Goal: Task Accomplishment & Management: Manage account settings

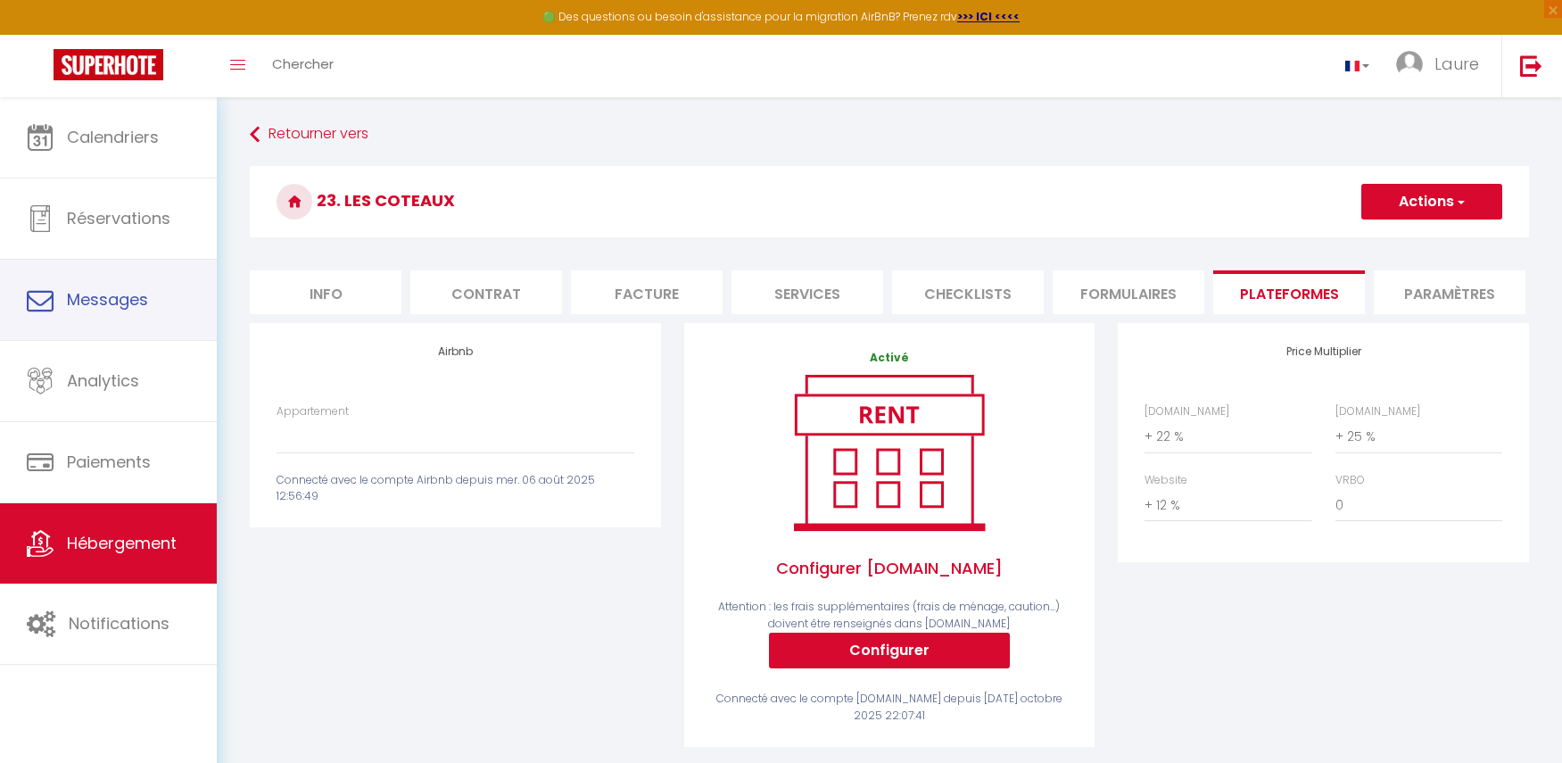
select select "+ 22 %"
select select "+ 25 %"
select select "+ 12 %"
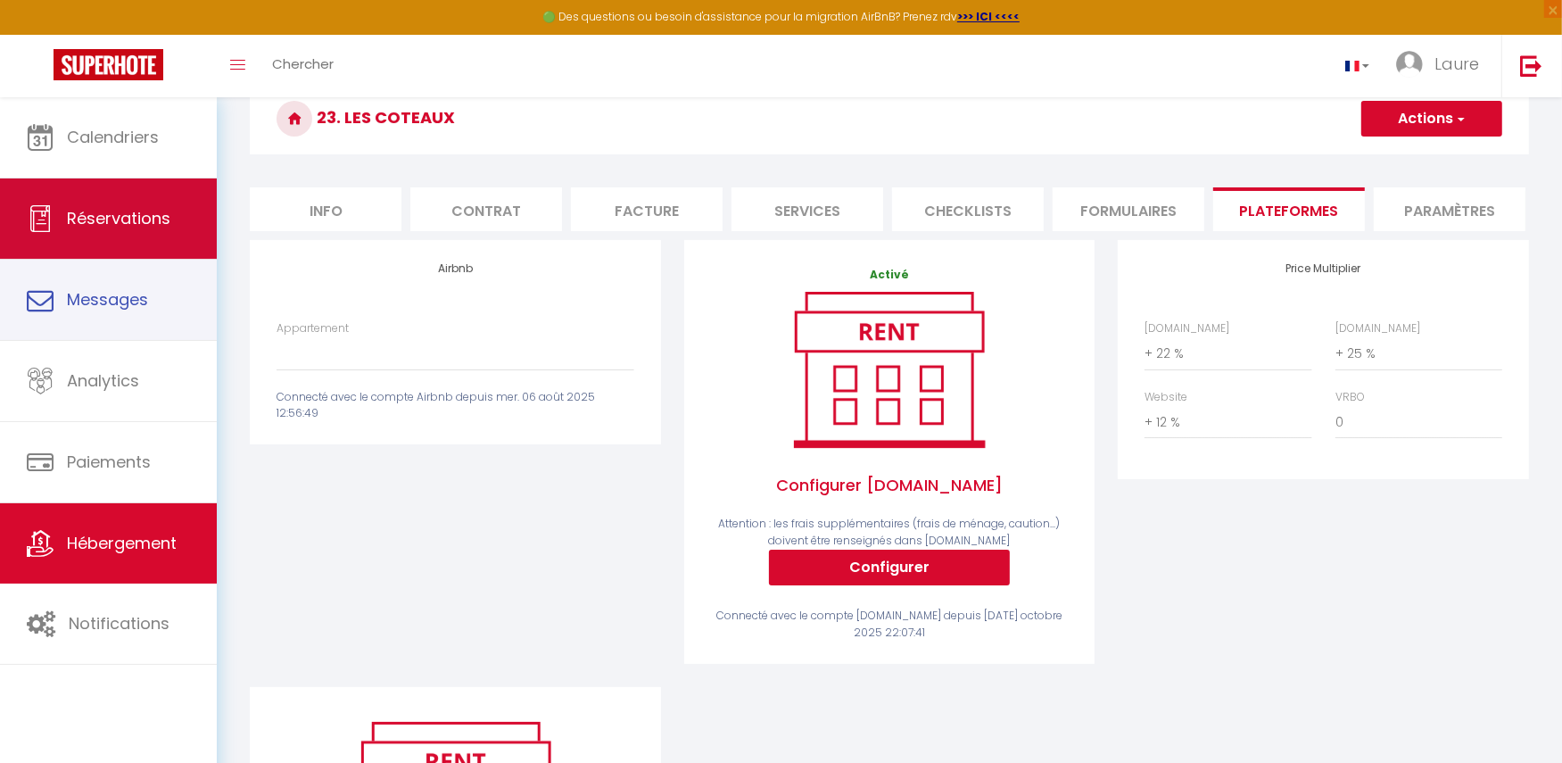
scroll to position [83, 0]
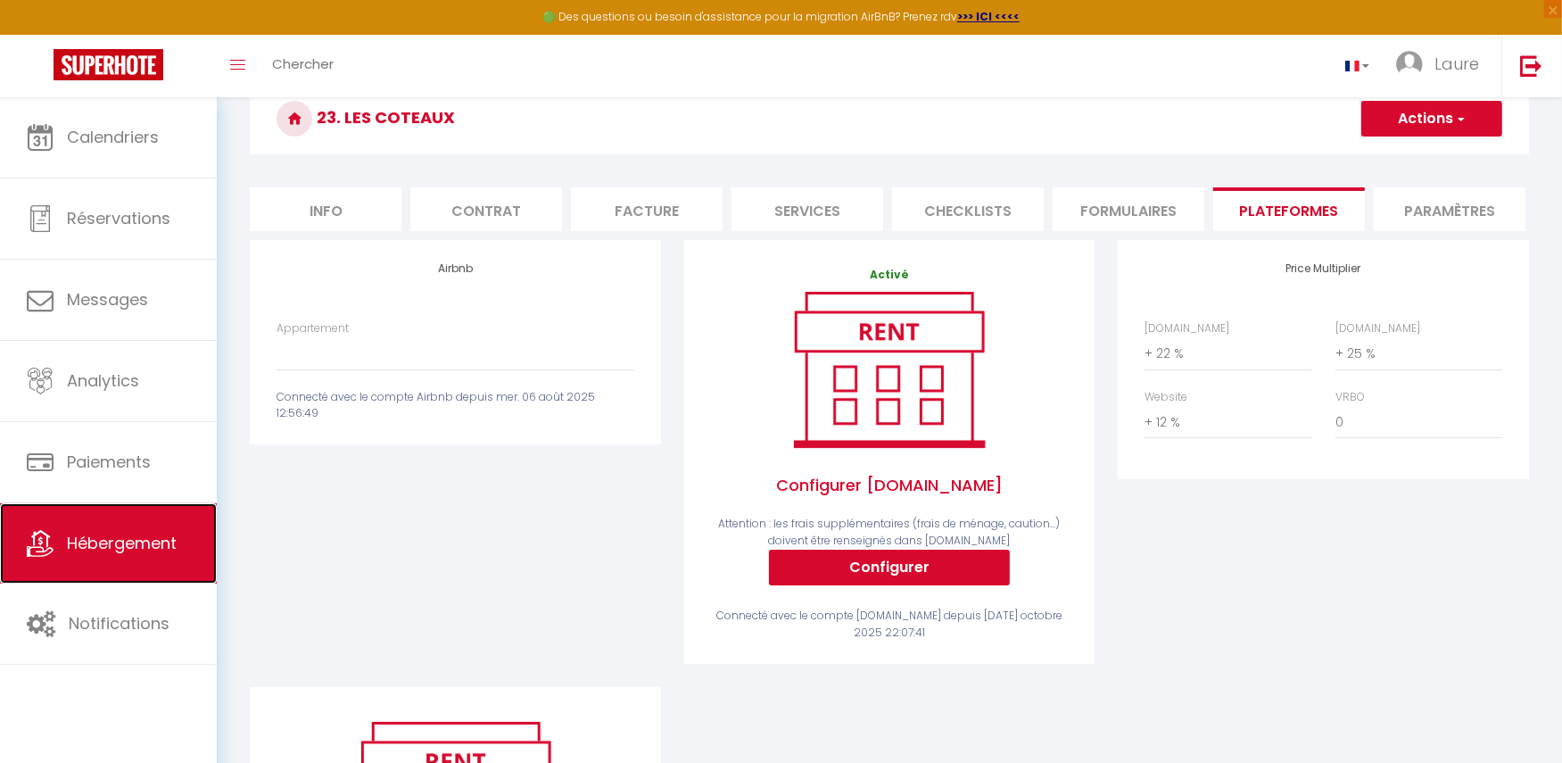
click at [102, 544] on span "Hébergement" at bounding box center [122, 543] width 110 height 22
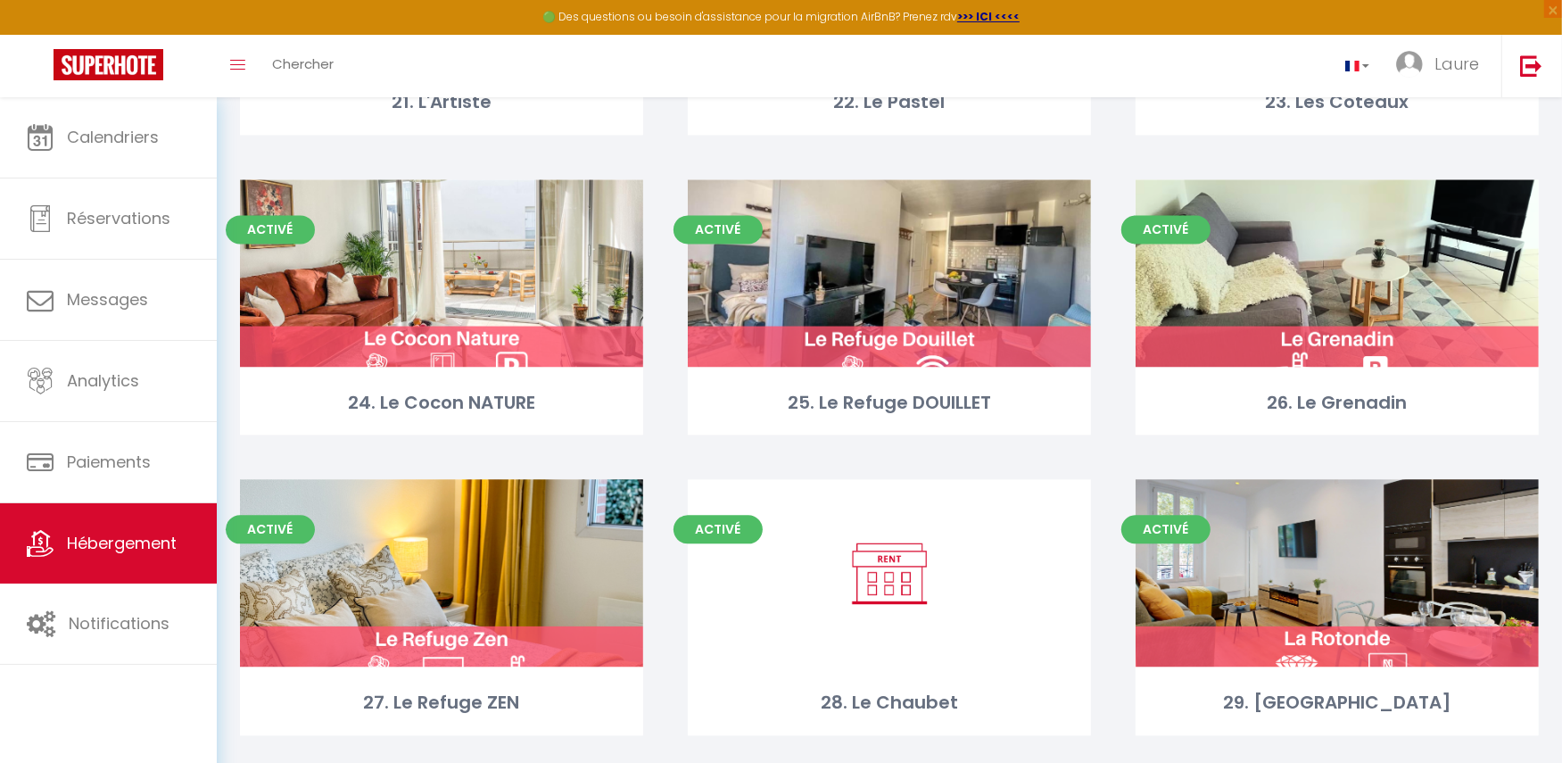
scroll to position [3720, 0]
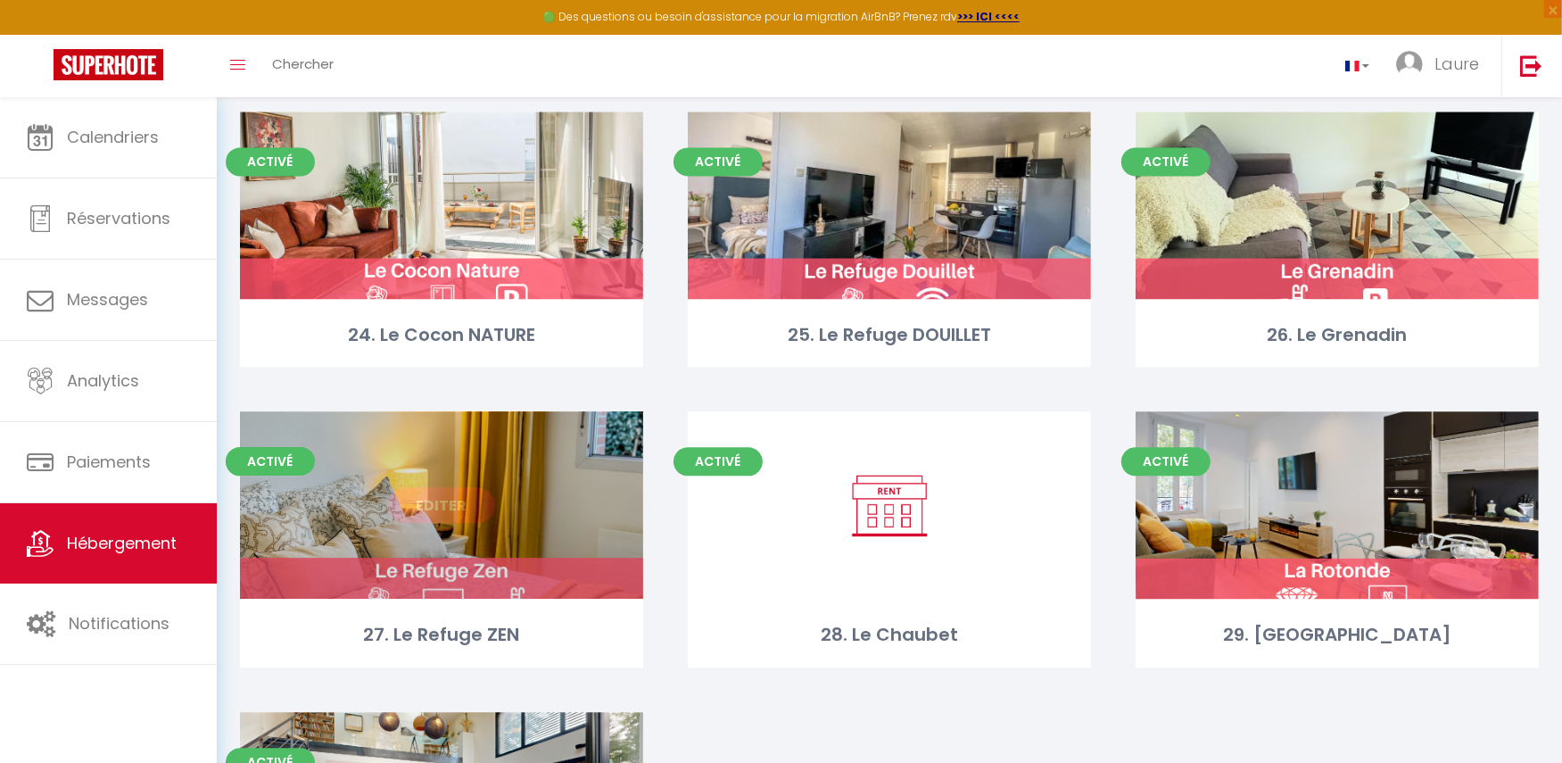
click at [466, 504] on link "Editer" at bounding box center [441, 505] width 107 height 36
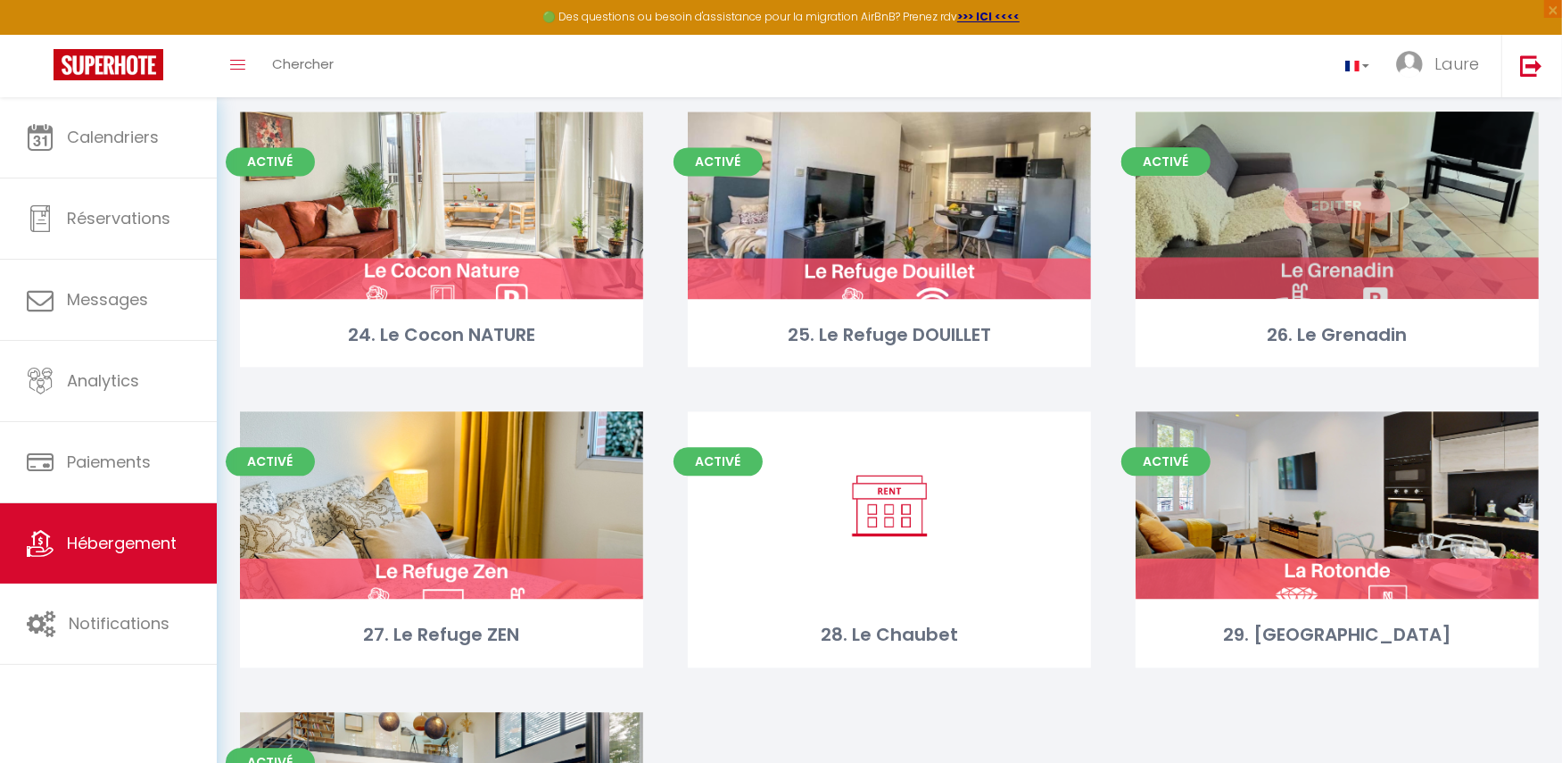
click at [1360, 189] on link "Editer" at bounding box center [1337, 205] width 107 height 36
click at [1338, 204] on link "Editer" at bounding box center [1337, 205] width 107 height 36
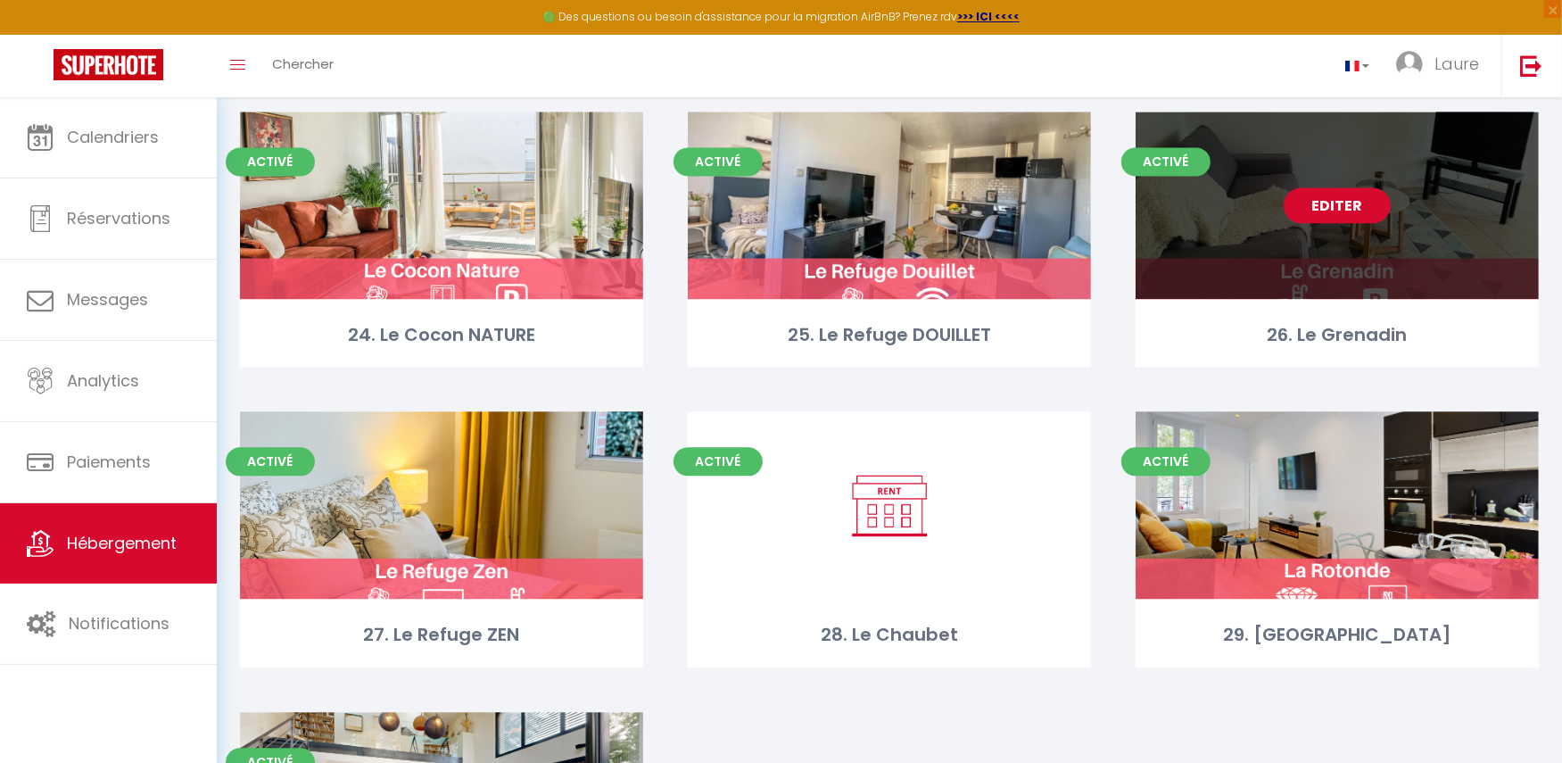
click at [1329, 205] on link "Editer" at bounding box center [1337, 205] width 107 height 36
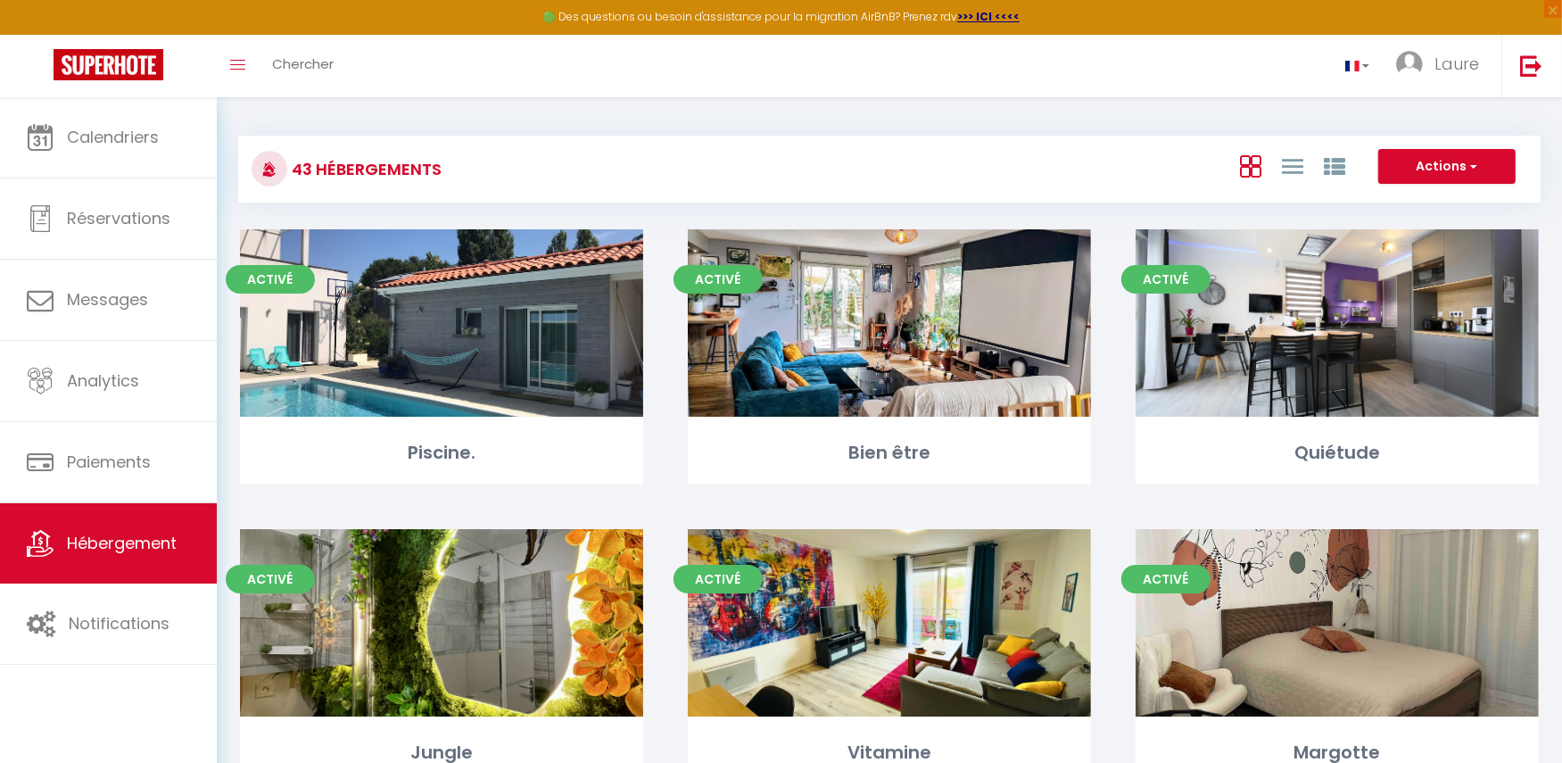
select select "3"
select select "2"
select select "1"
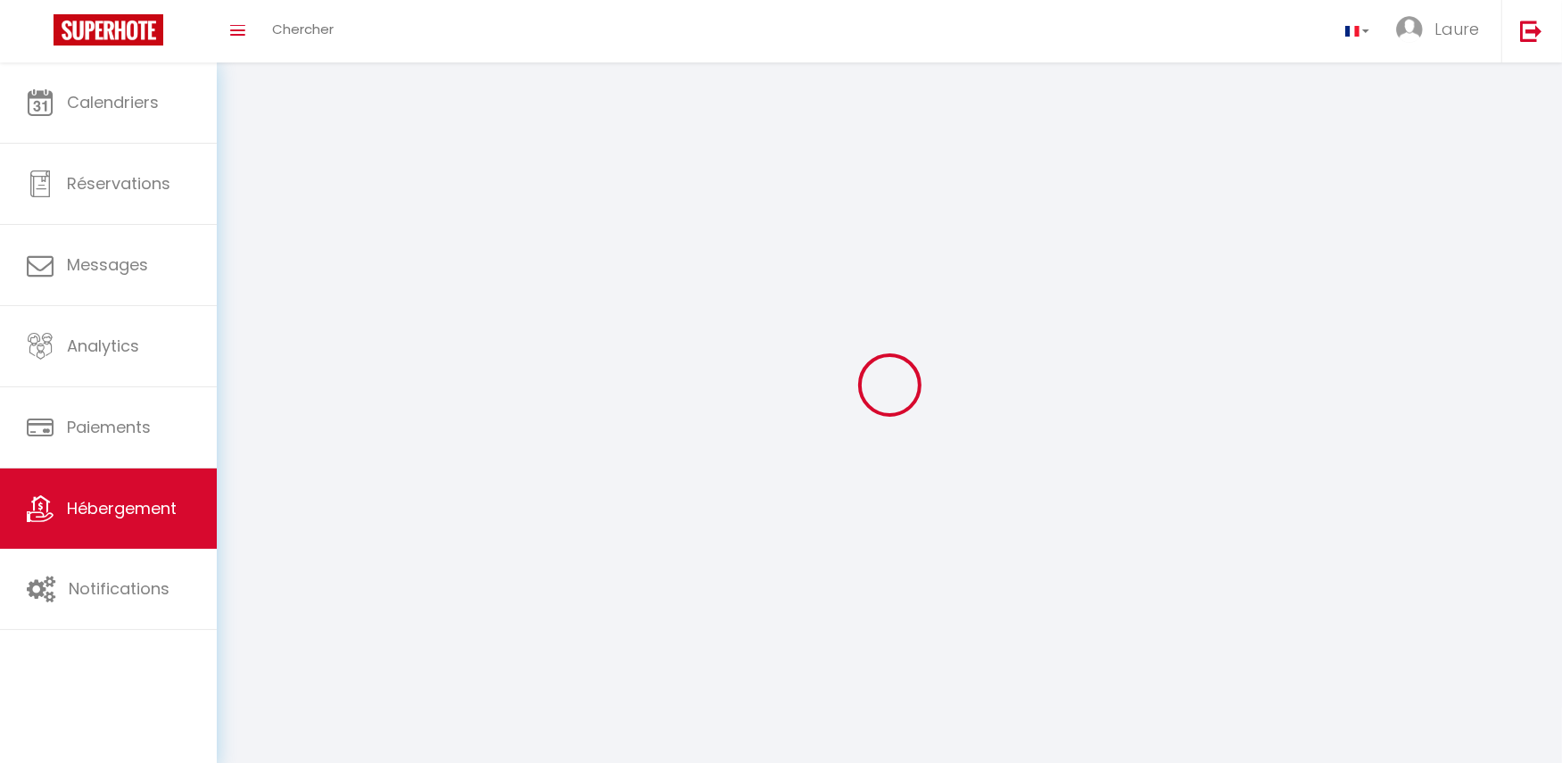
select select
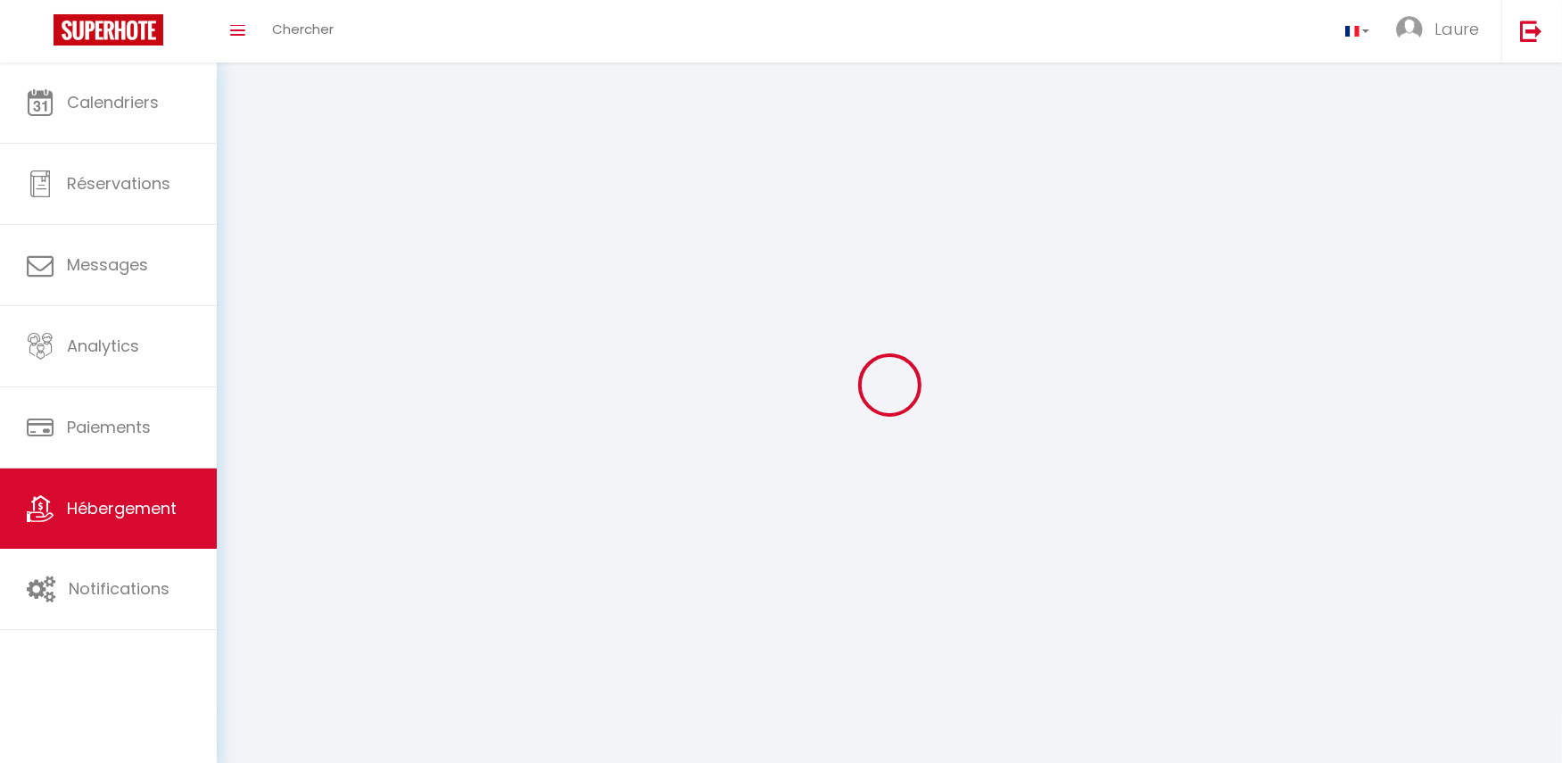
select select
checkbox input "false"
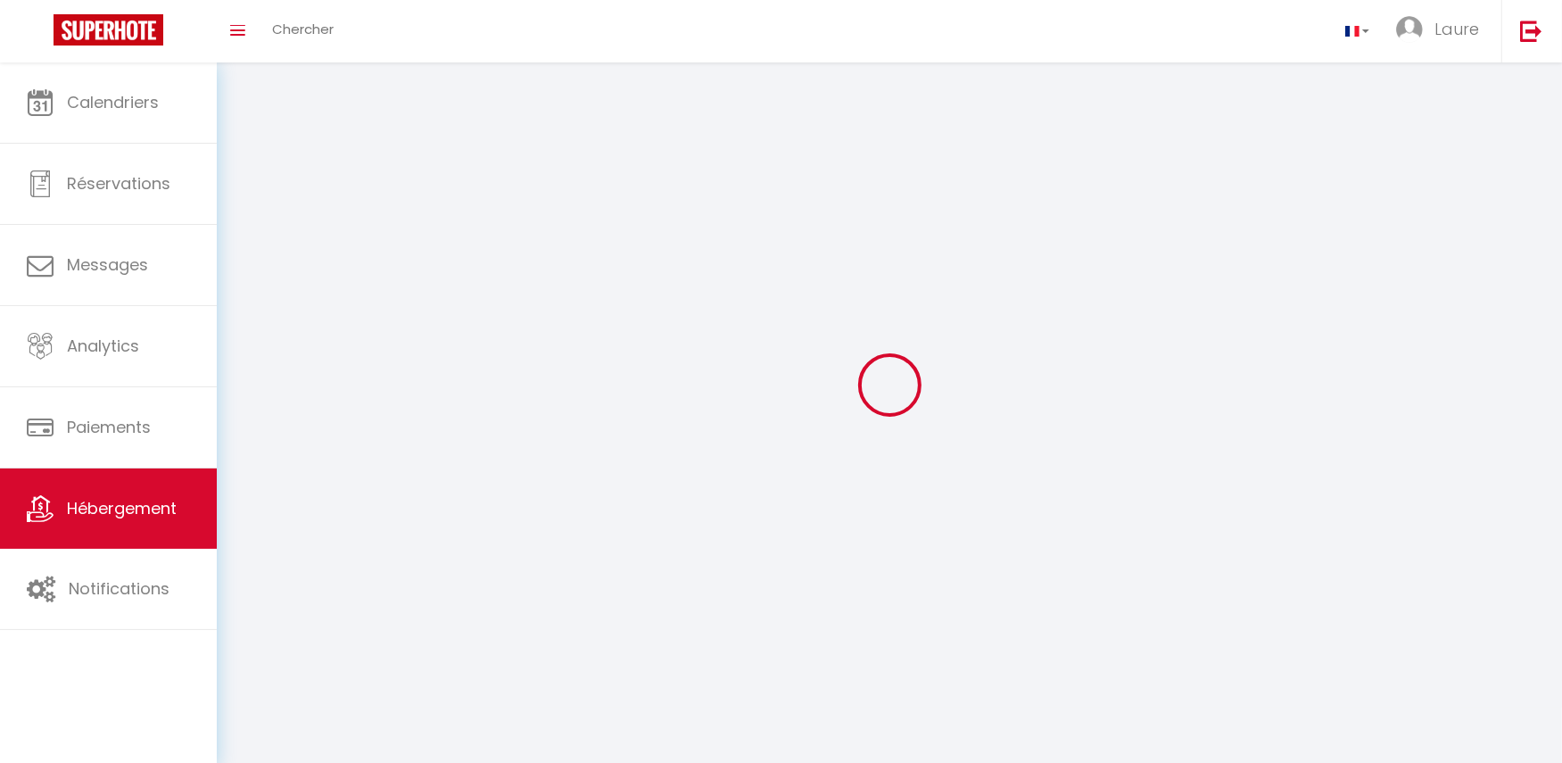
select select
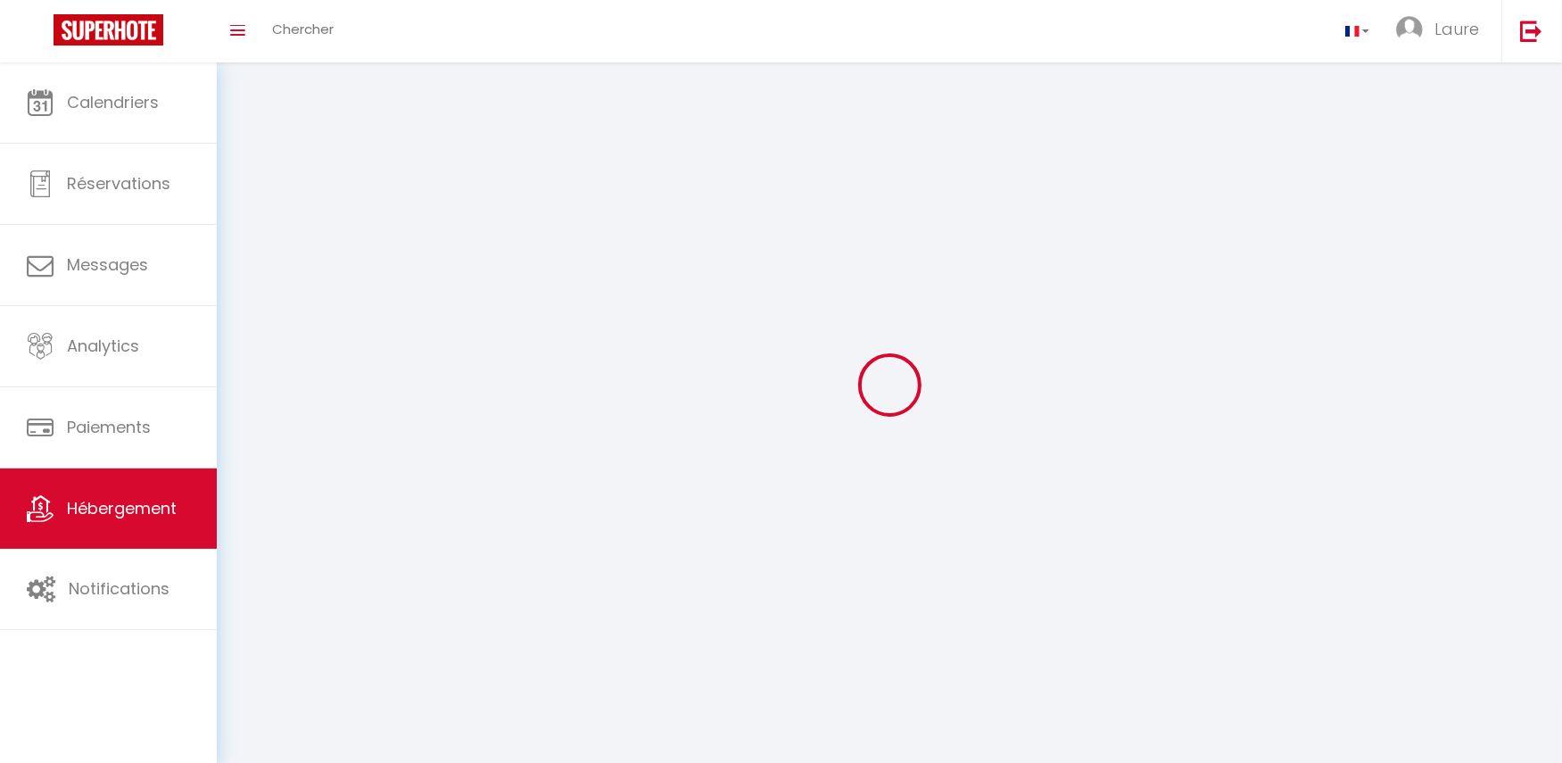
select select
checkbox input "false"
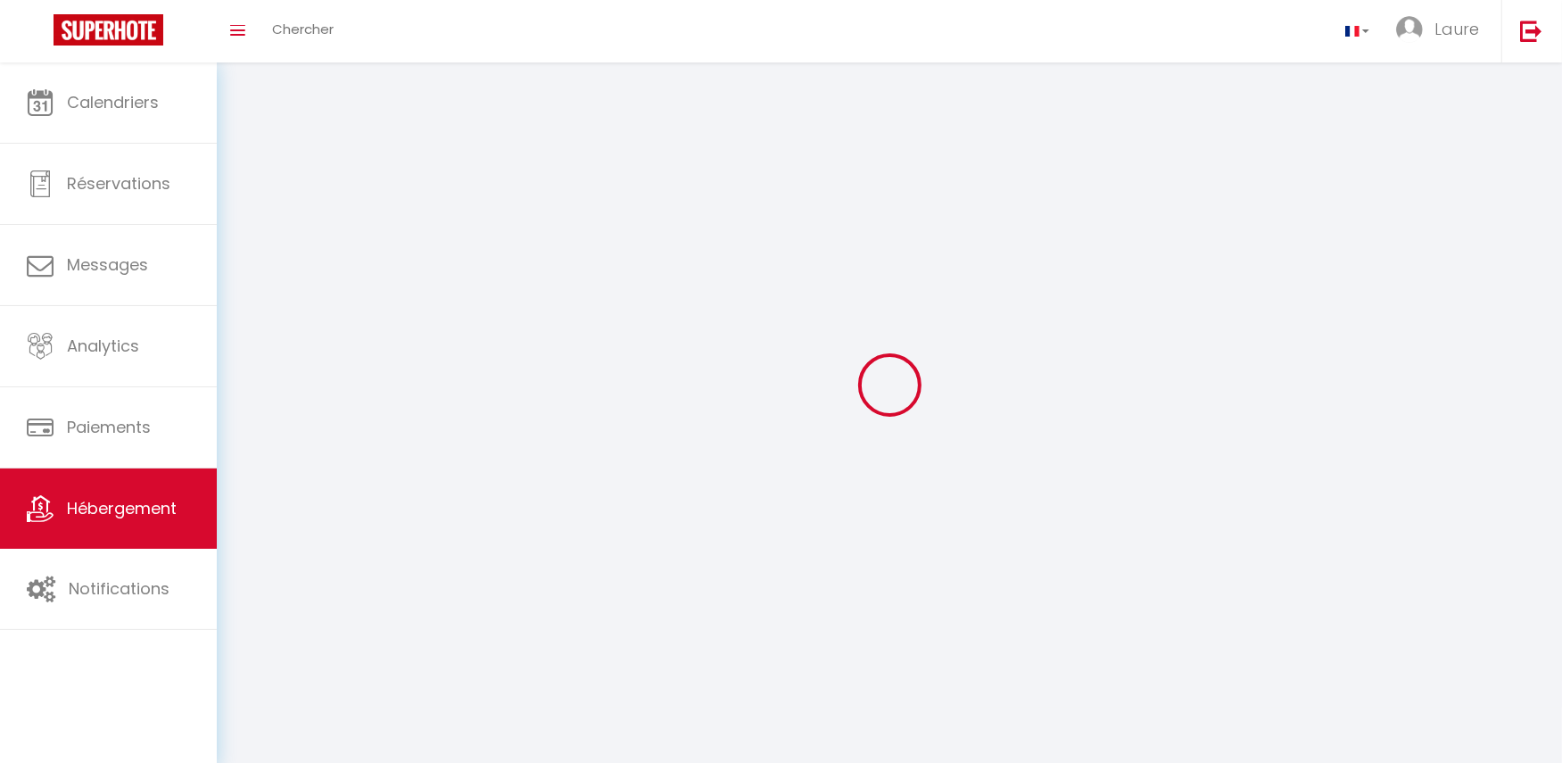
checkbox input "false"
select select
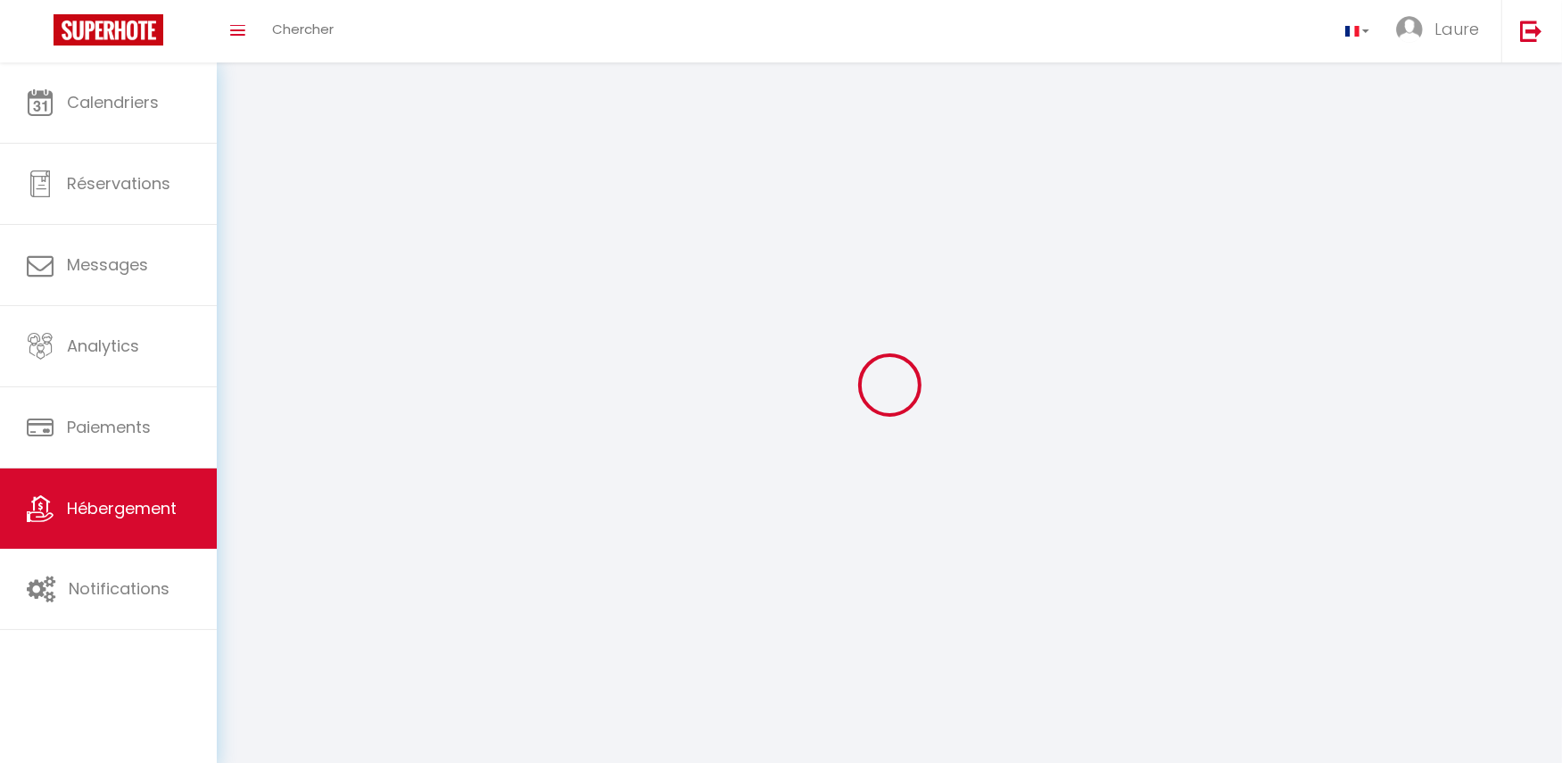
select select
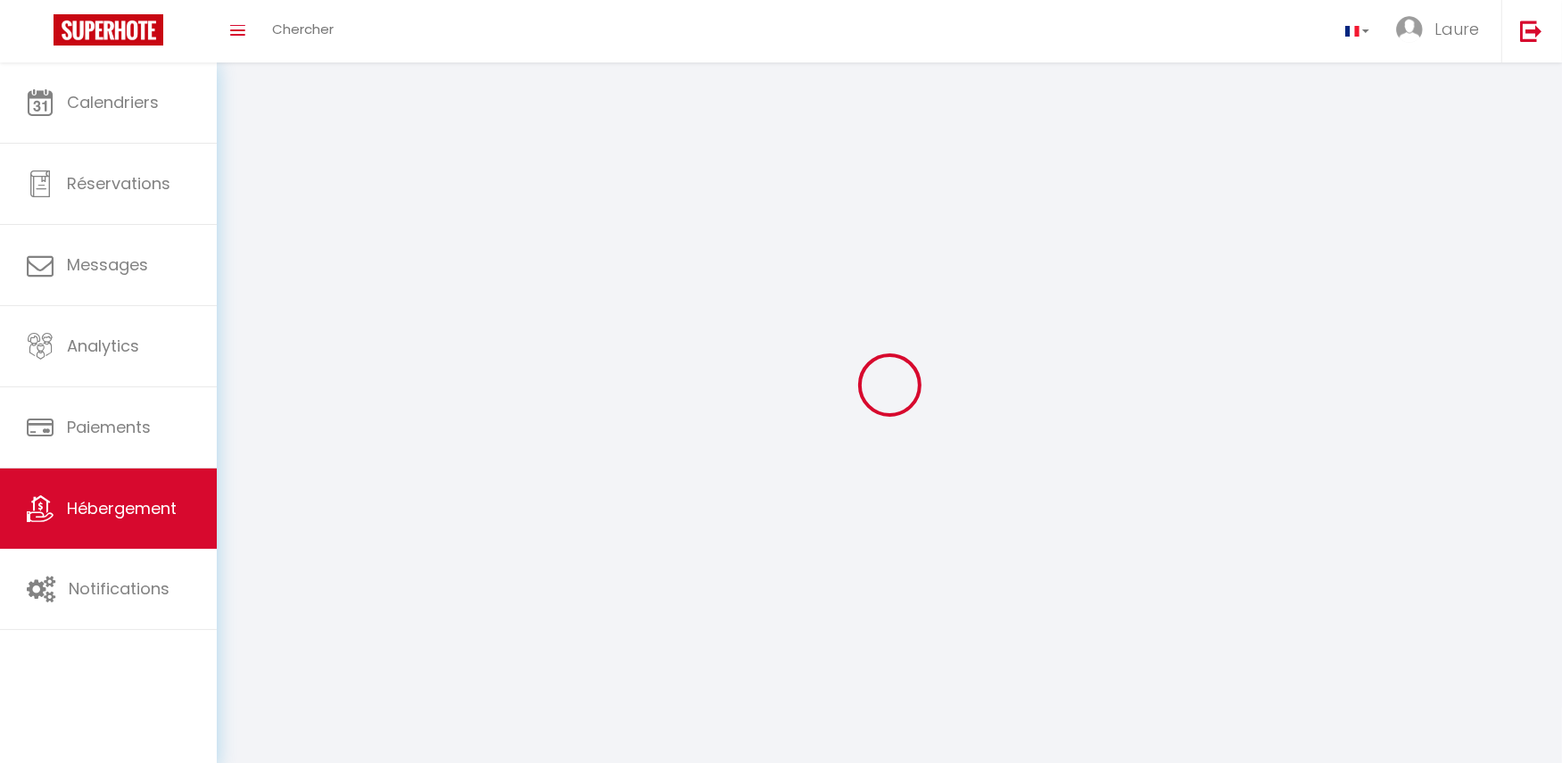
select select
checkbox input "false"
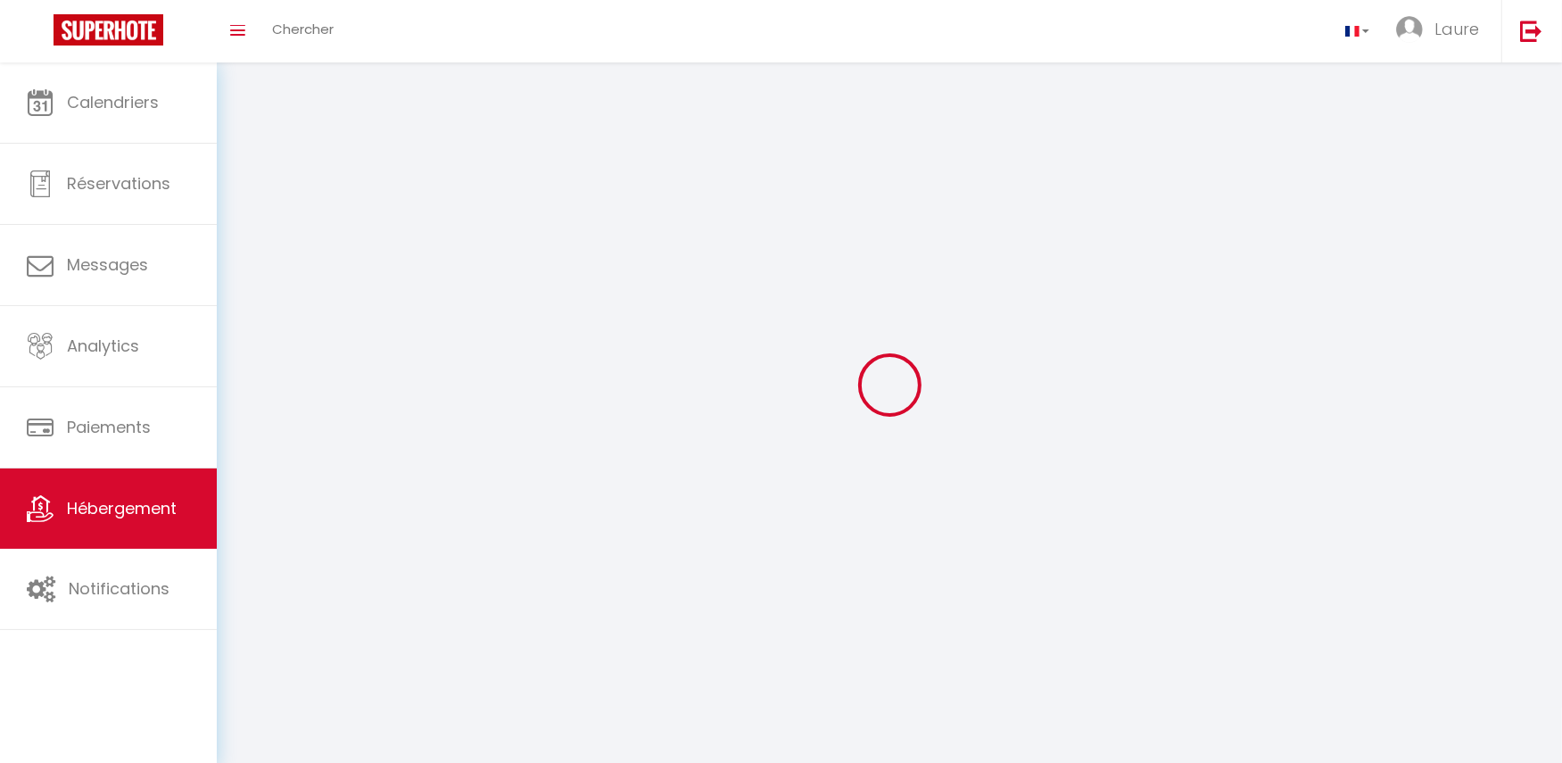
select select
select select "1"
select select "28"
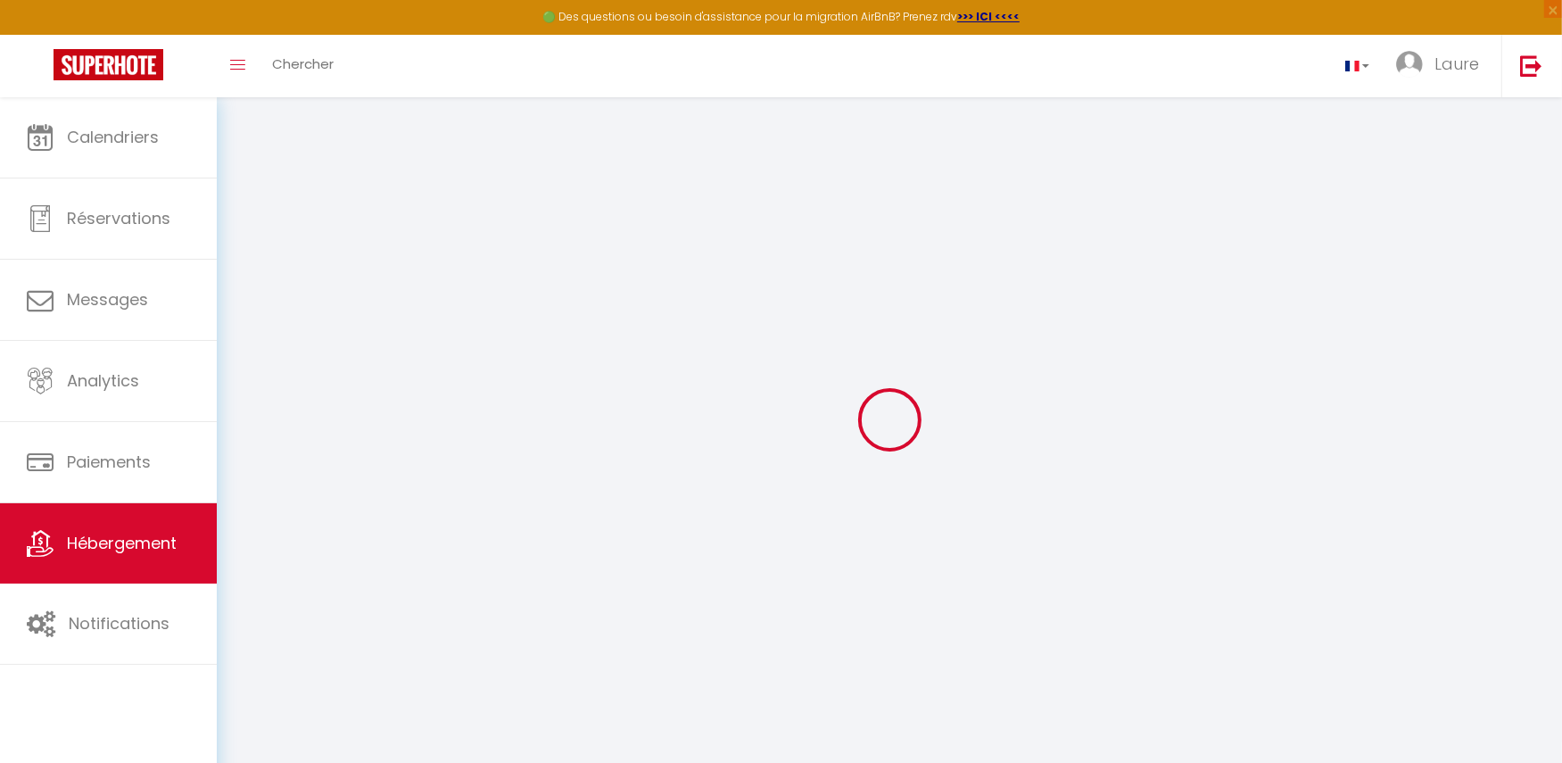
select select
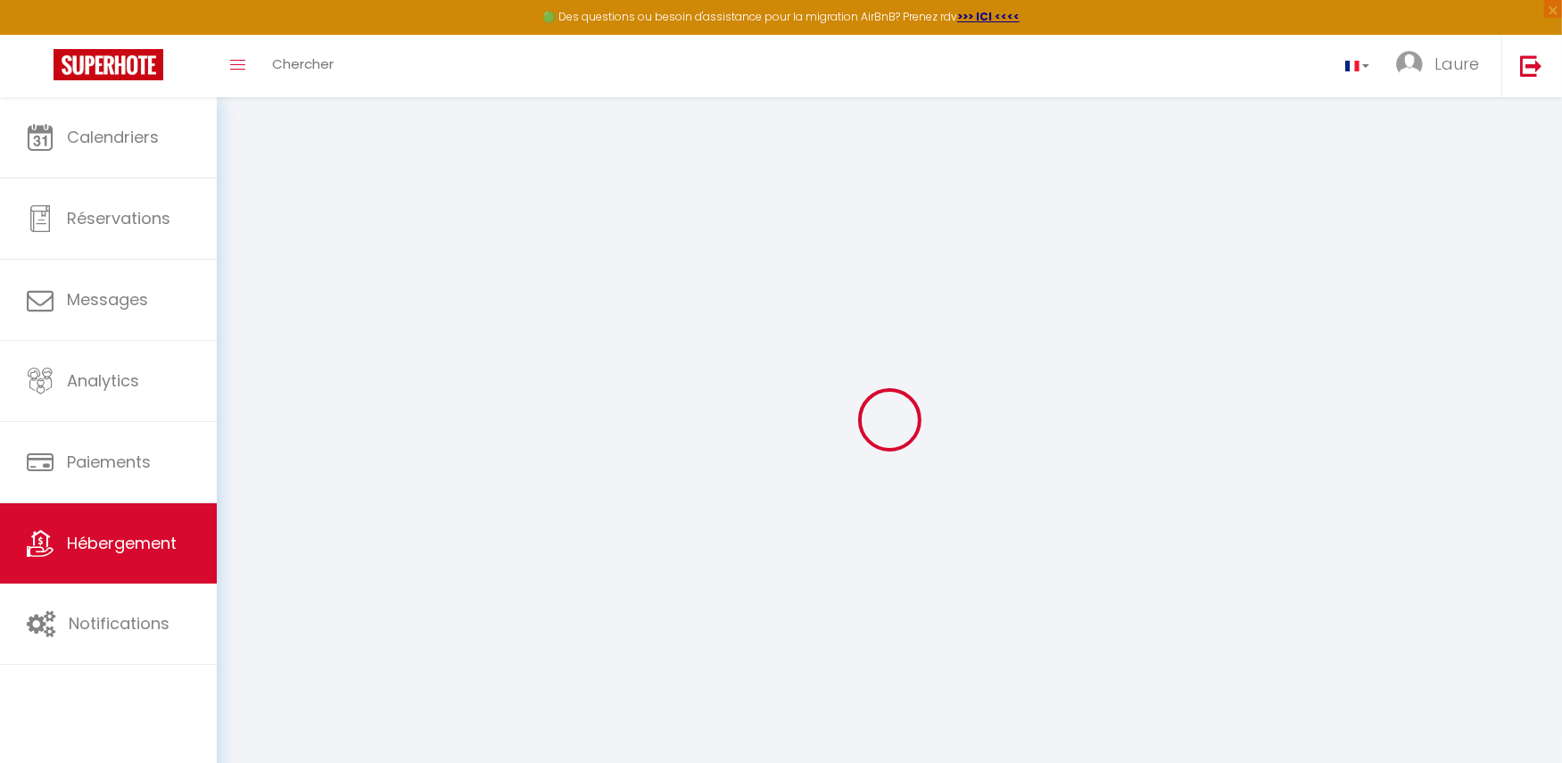
select select
checkbox input "false"
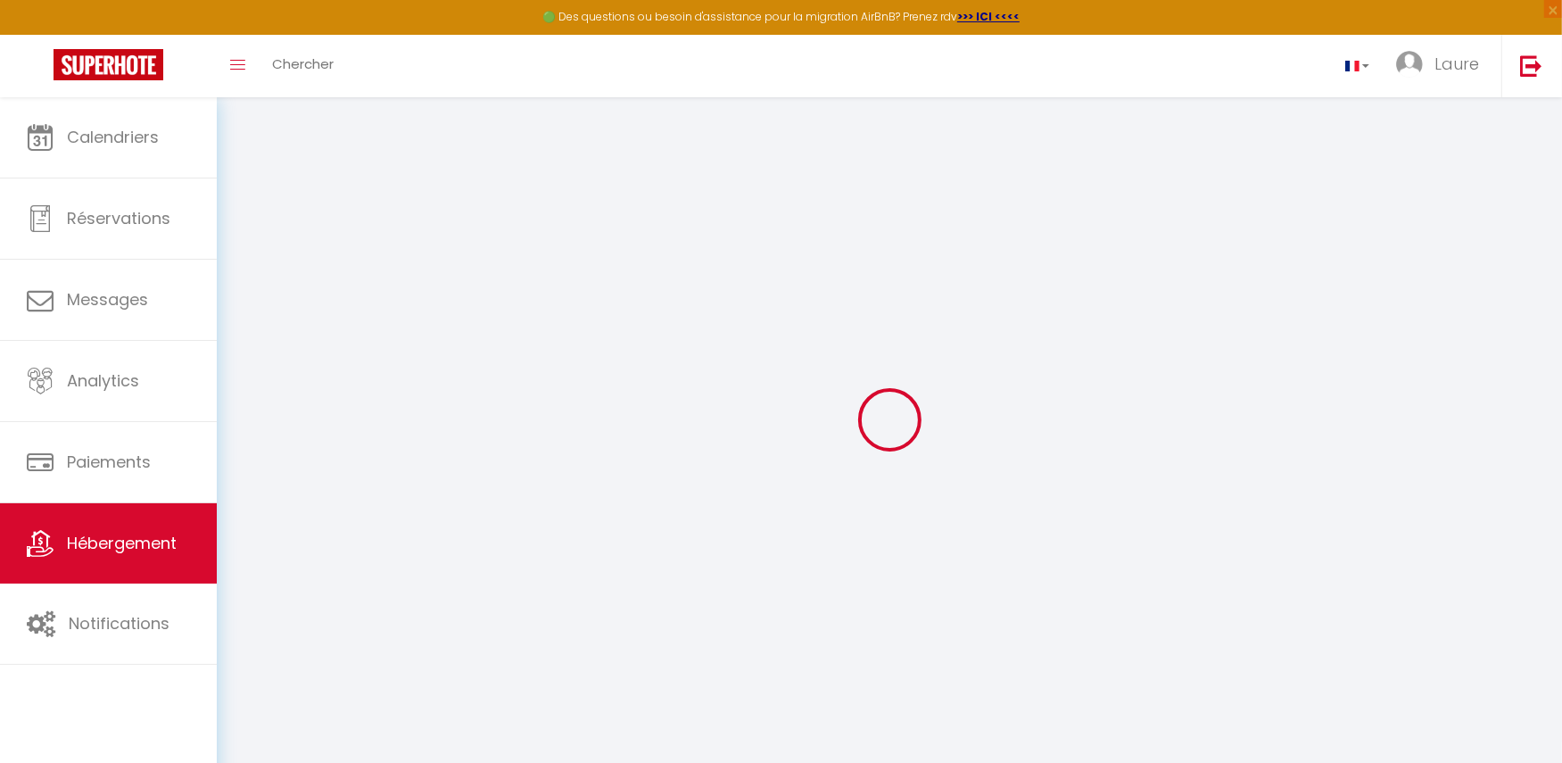
select select
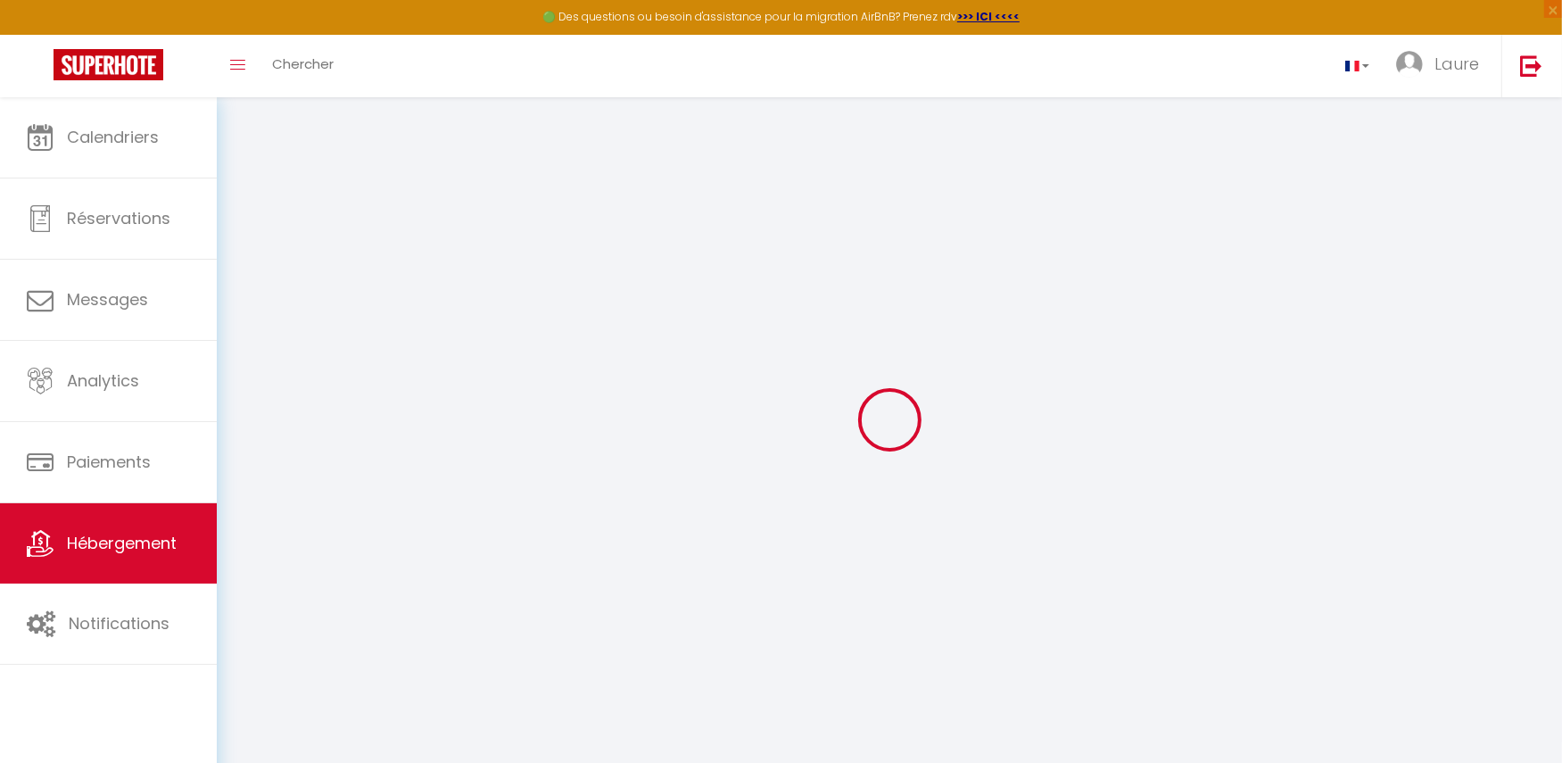
select select
checkbox input "false"
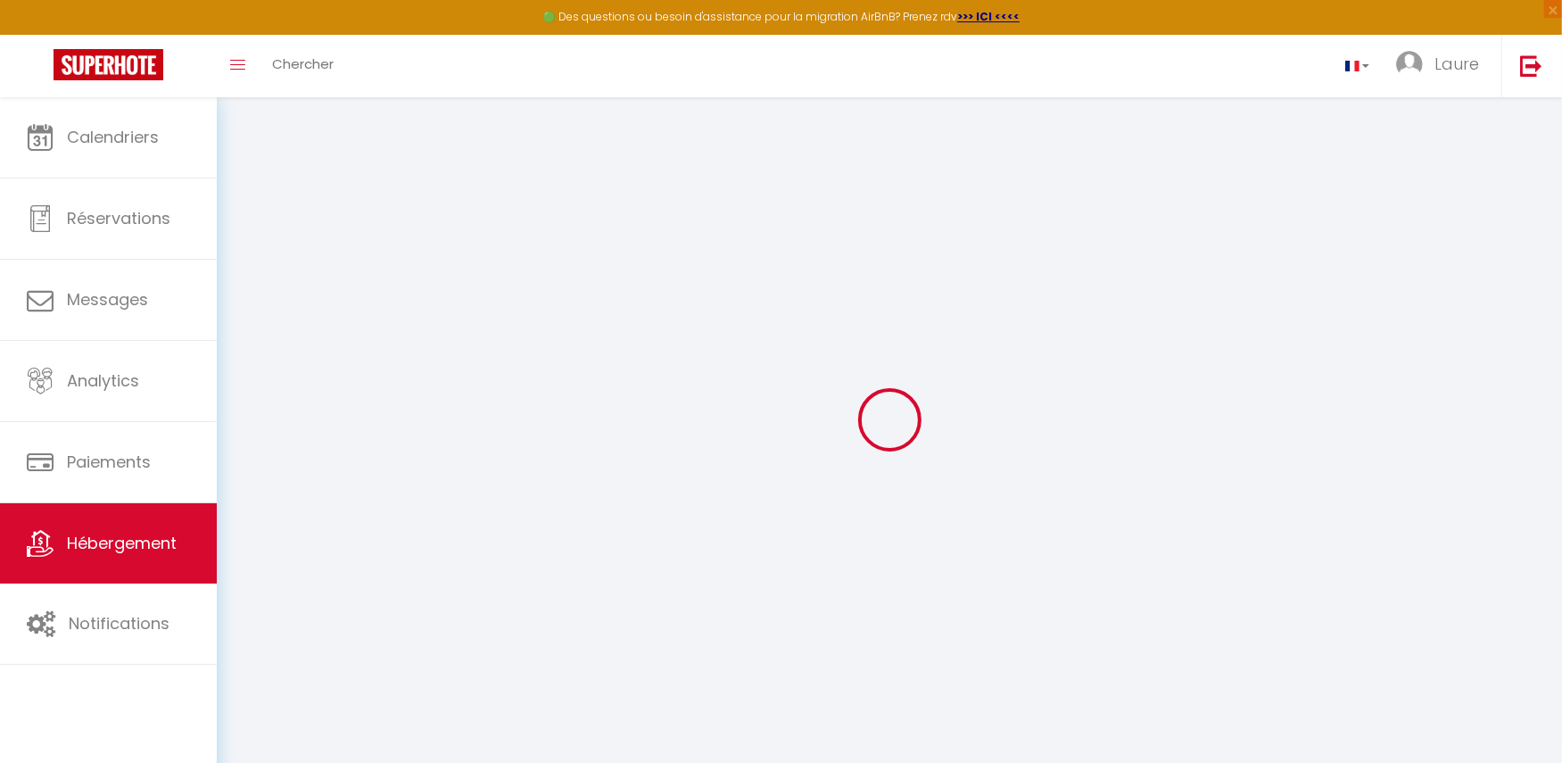
checkbox input "false"
select select
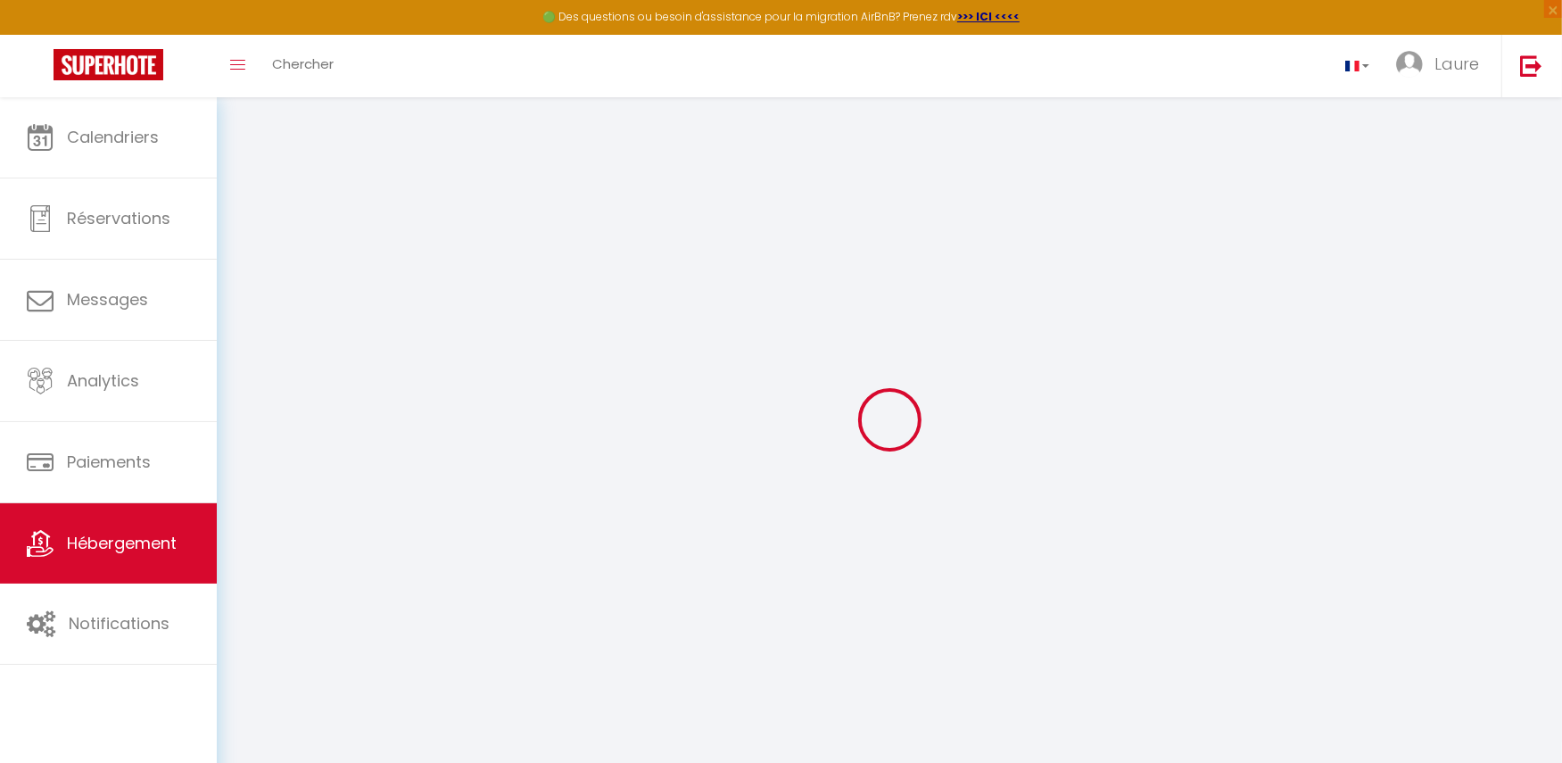
select select
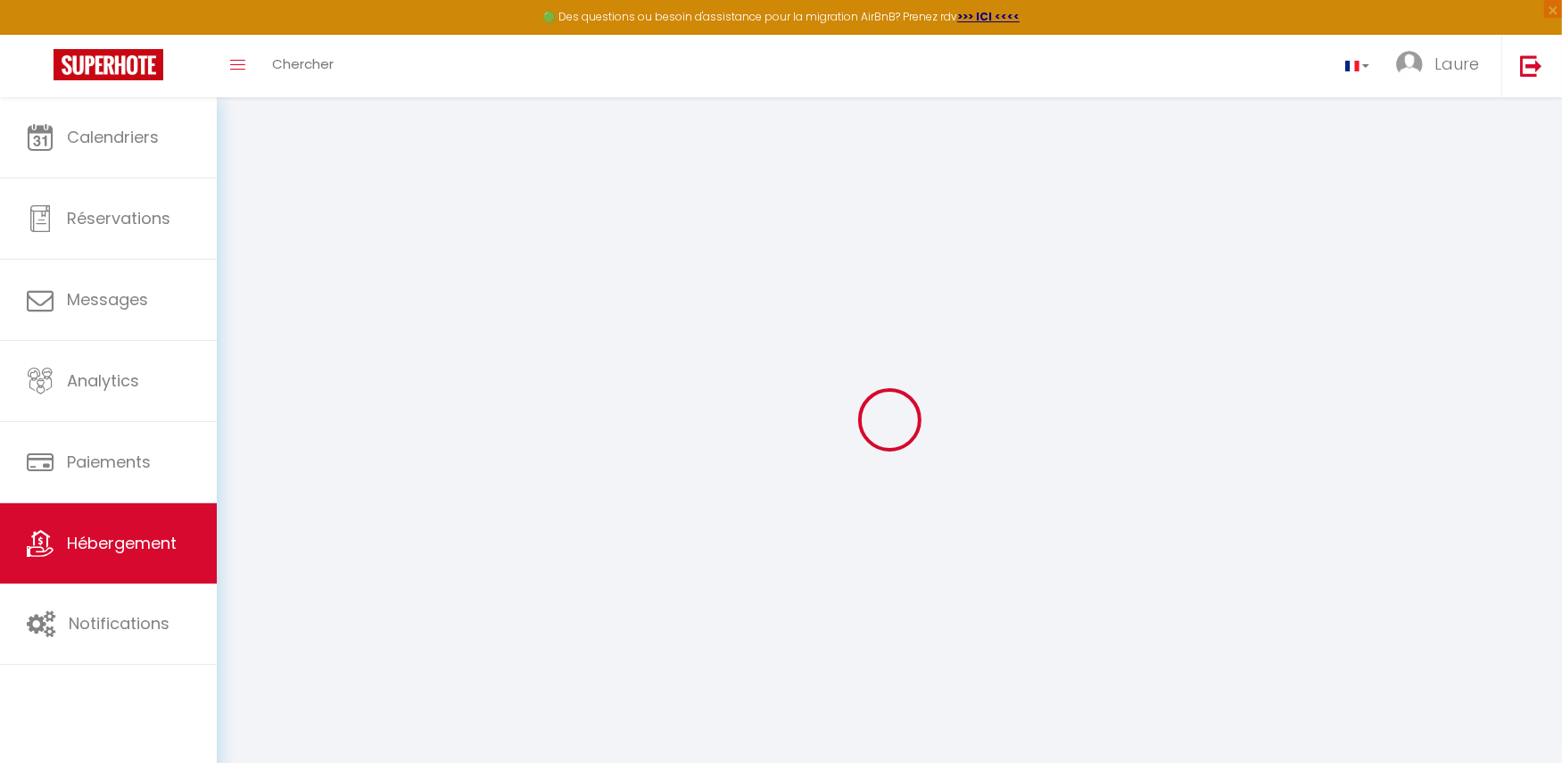
checkbox input "false"
select select
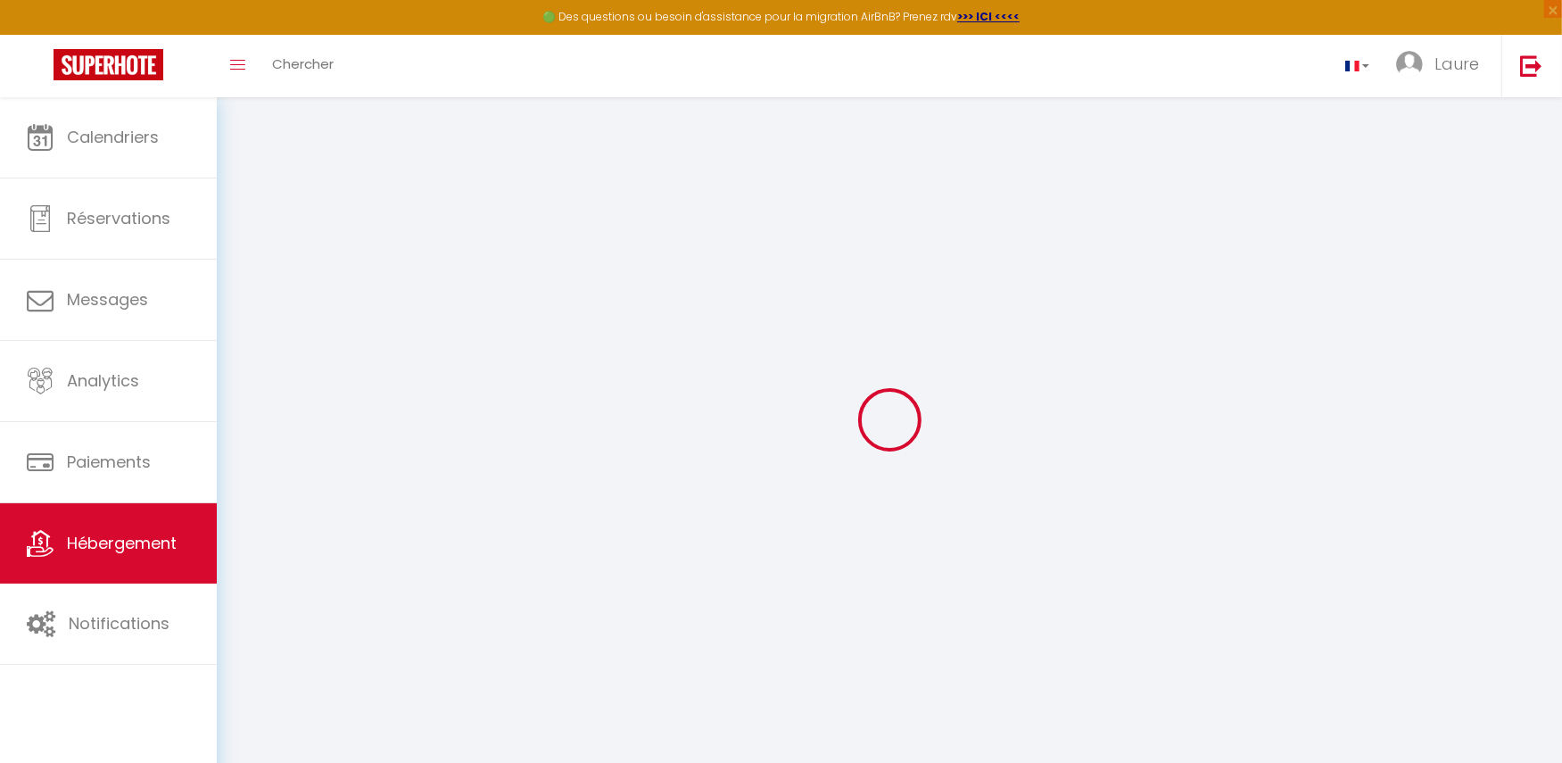
select select
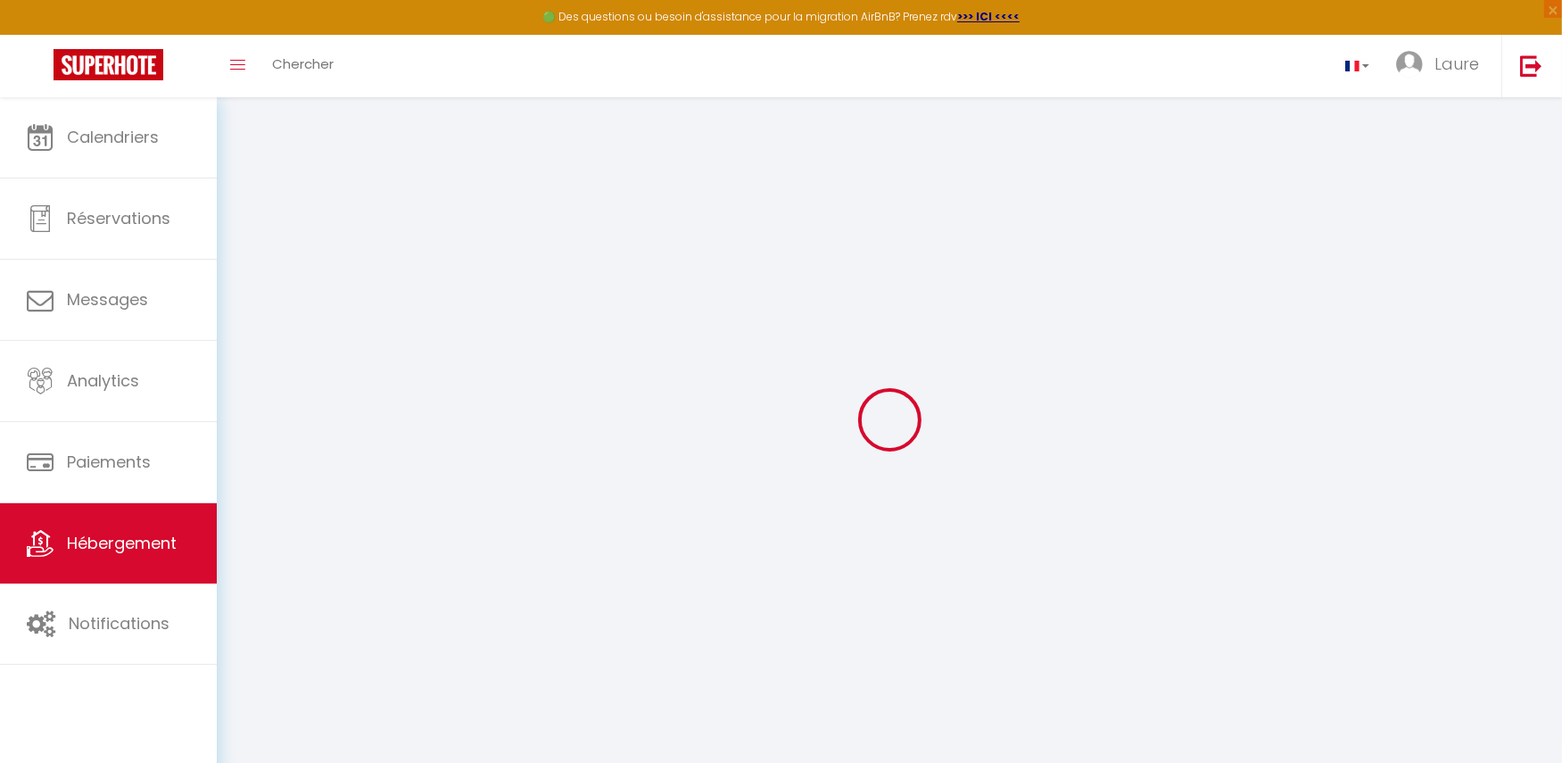
select select
checkbox input "false"
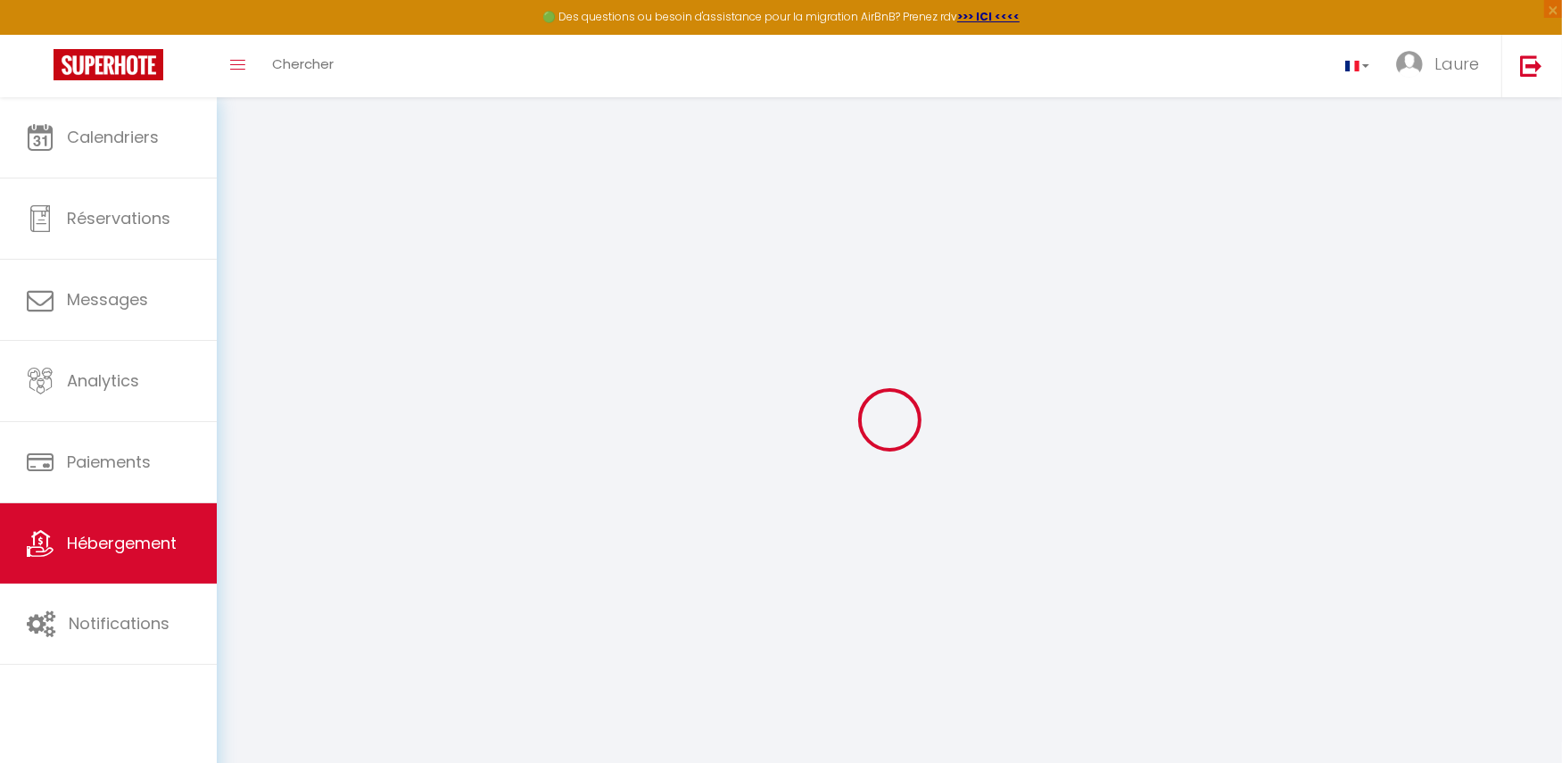
checkbox input "false"
select select
type input "26. Le Grenadin"
type input "Idée"
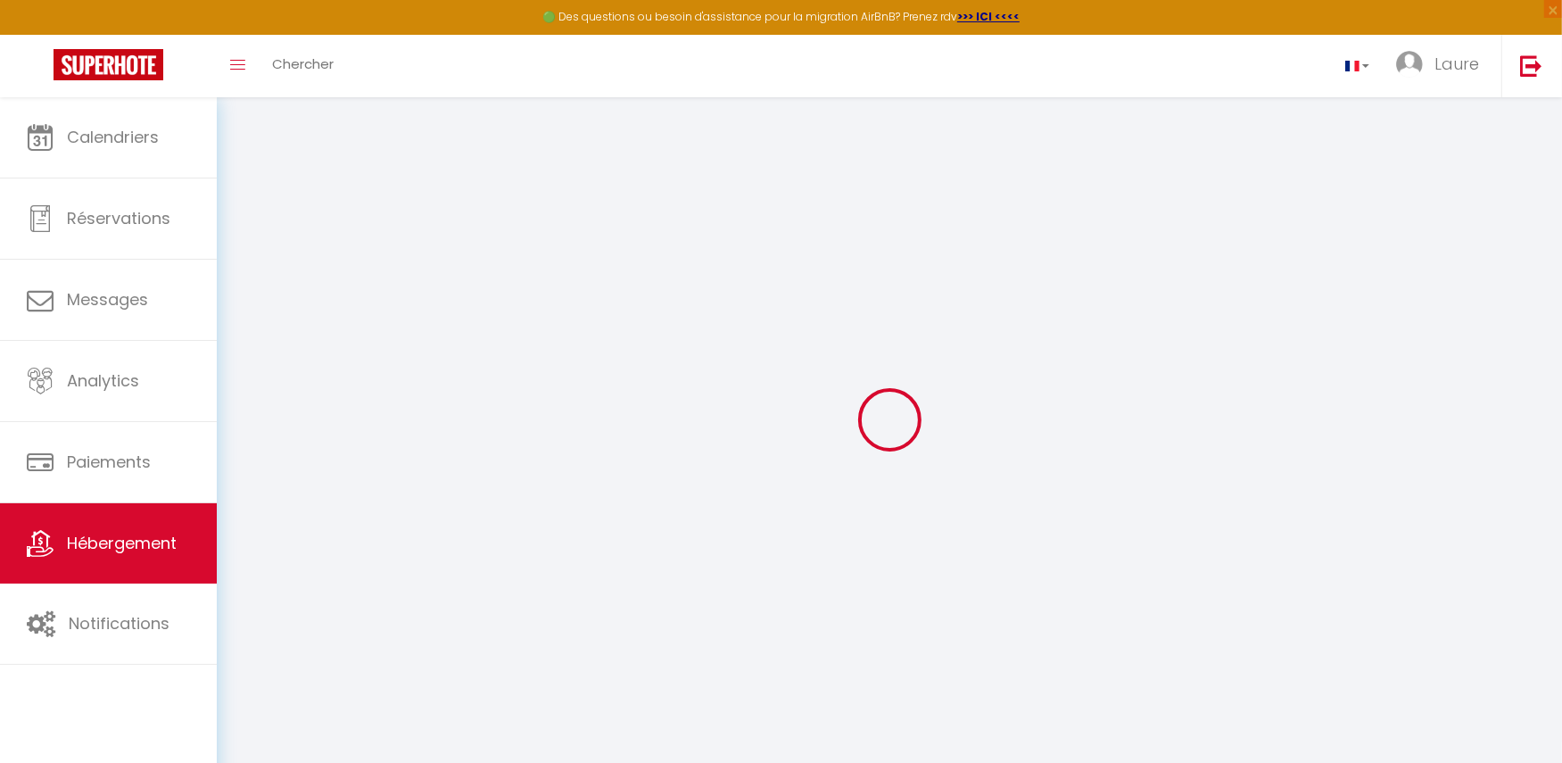
type input "IMMO"
select select "2"
type input "75"
type input "12"
type input "52"
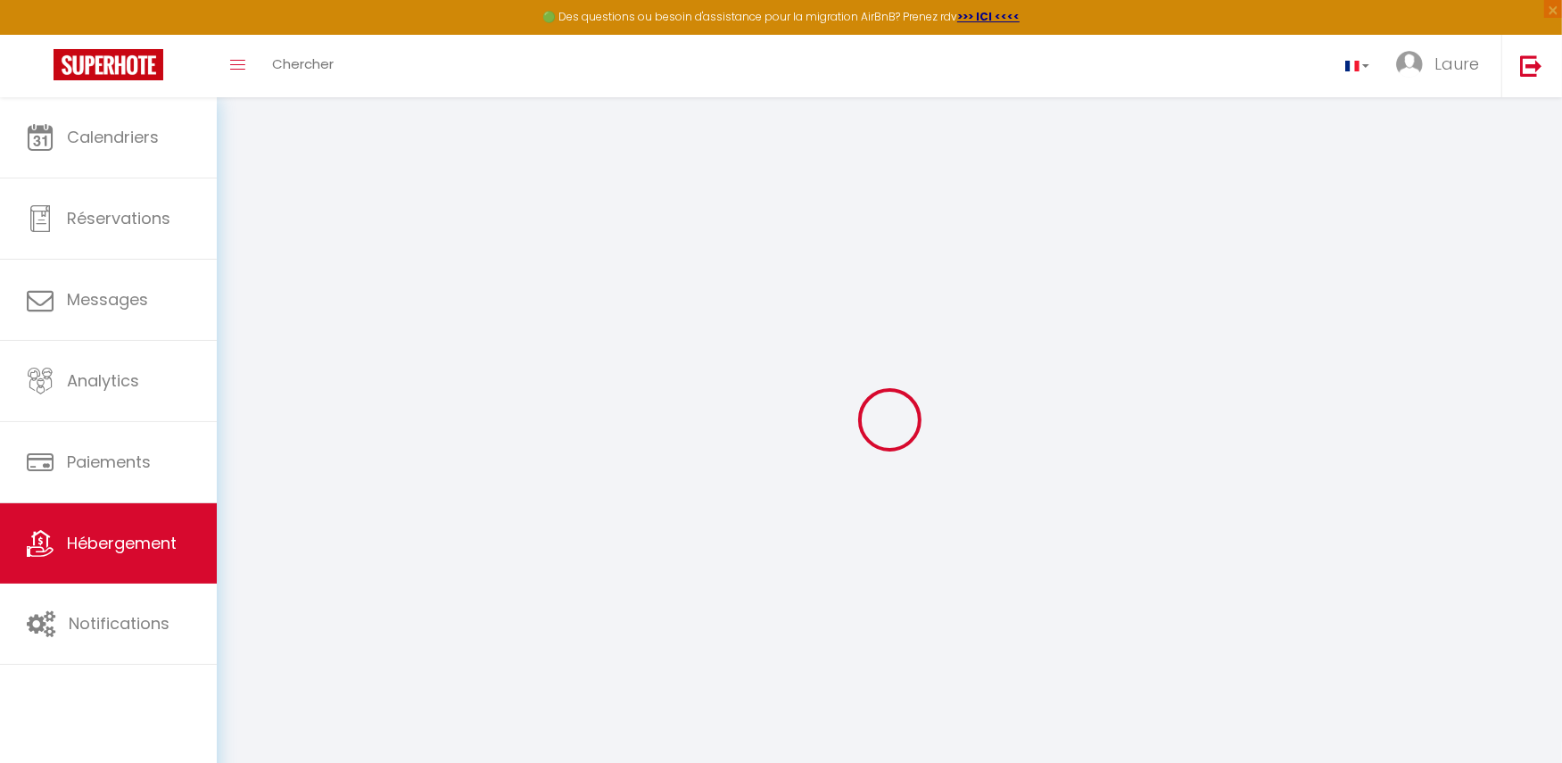
type input "7.20"
type input "400"
select select
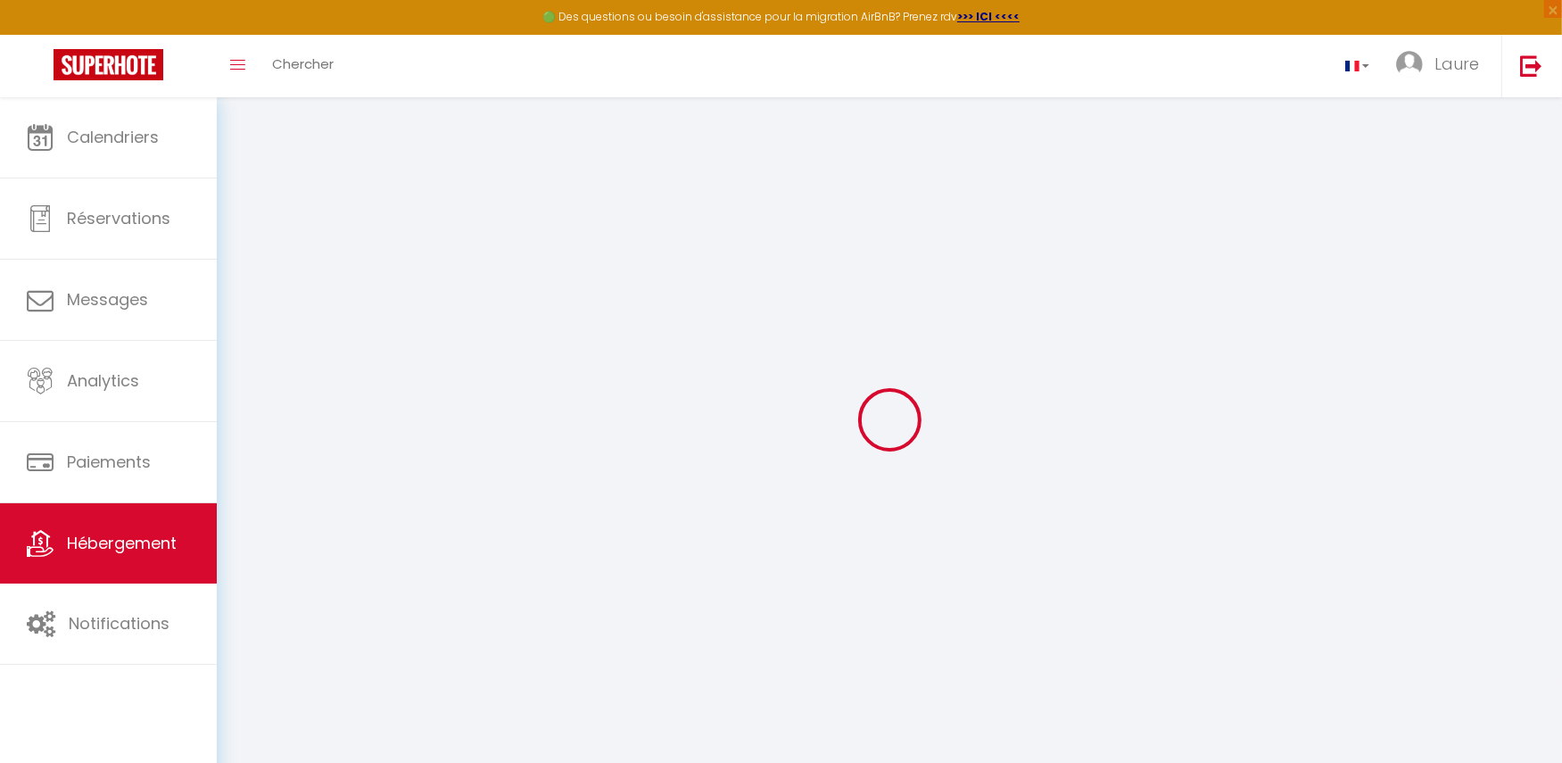
select select
type input "[STREET_ADDRESS]"
type input "31330"
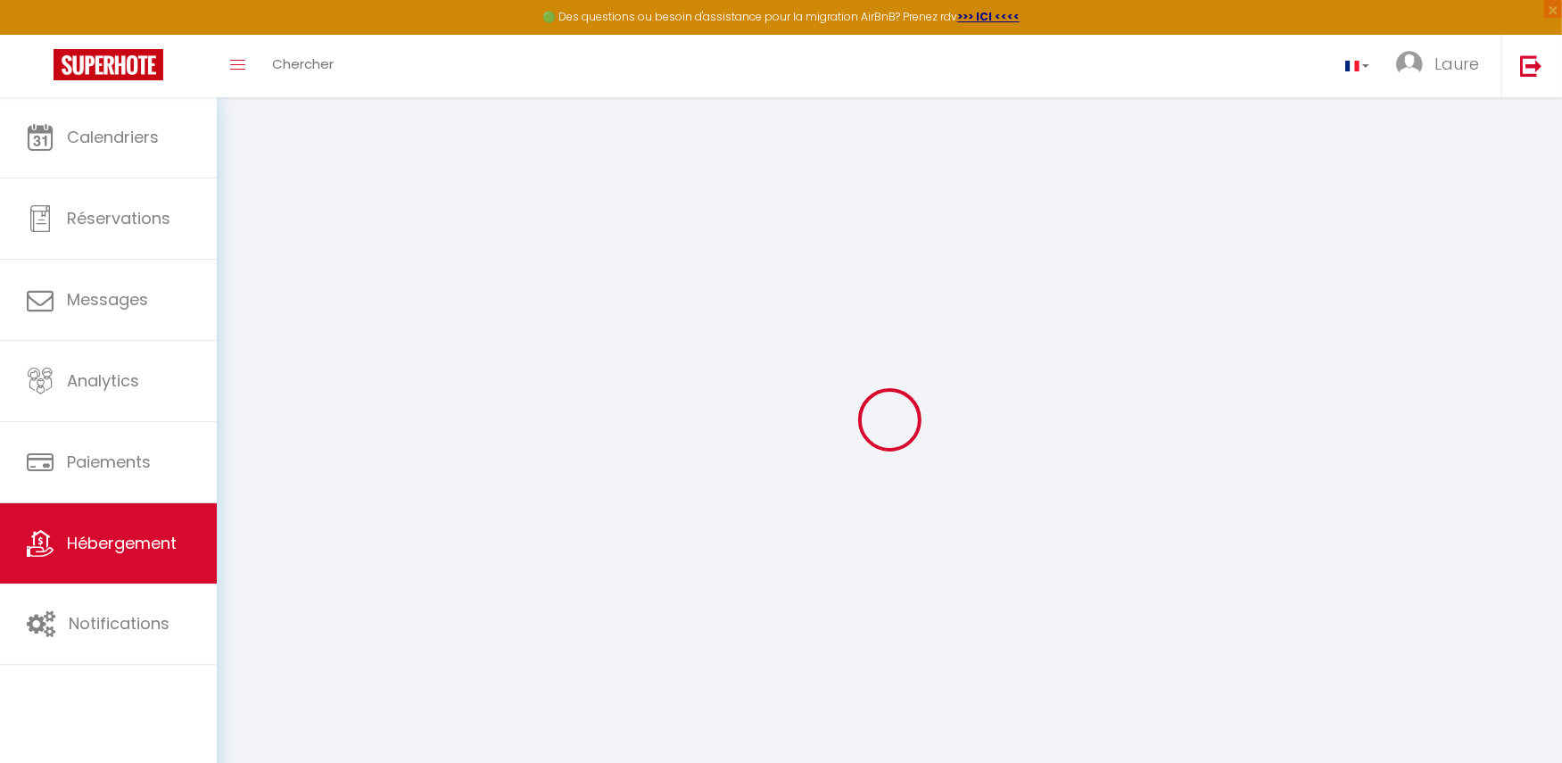
type input "Grenade"
type input "[EMAIL_ADDRESS][DOMAIN_NAME]"
select select
checkbox input "false"
checkbox input "true"
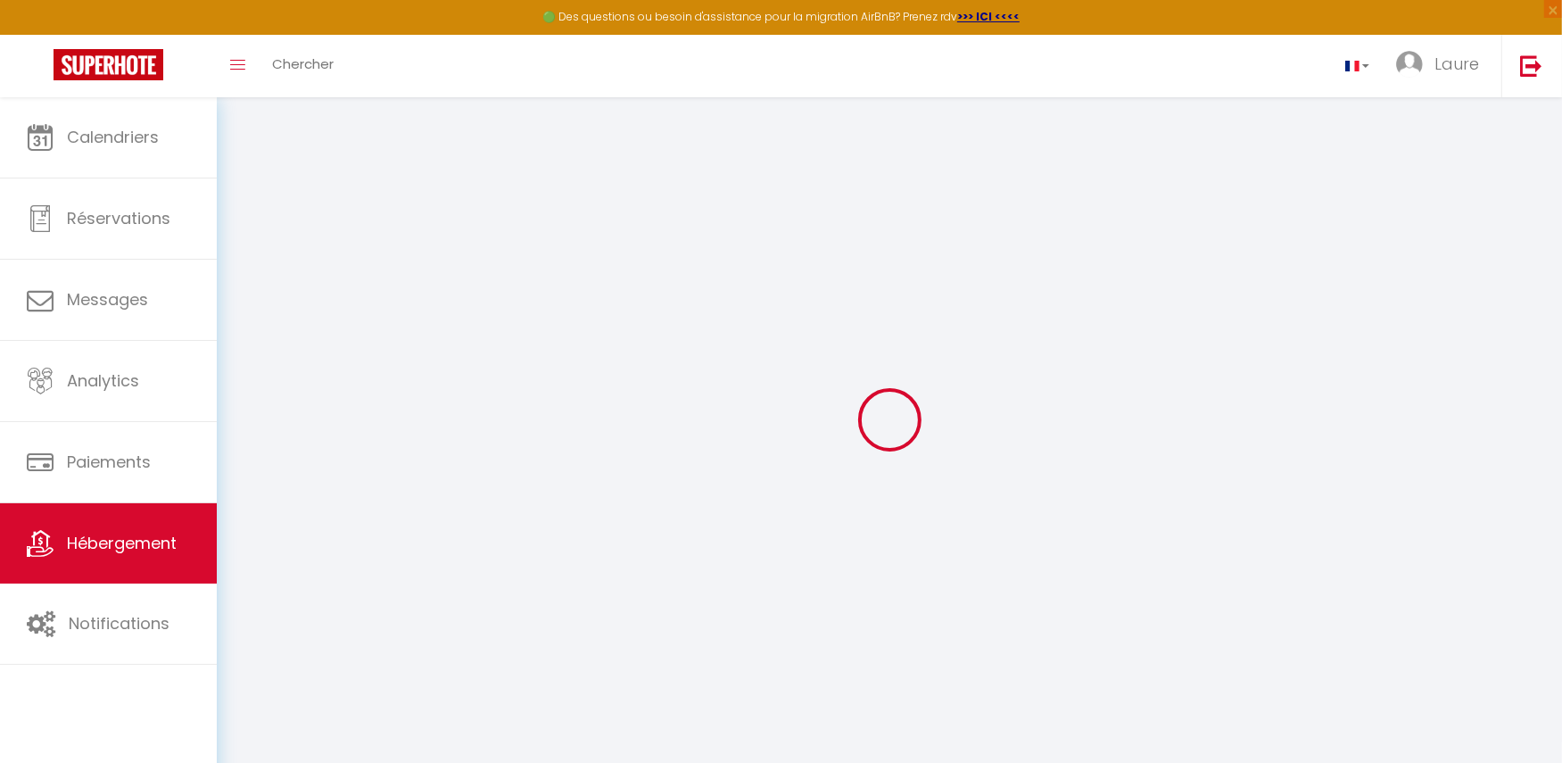
checkbox input "true"
select select
type input "30"
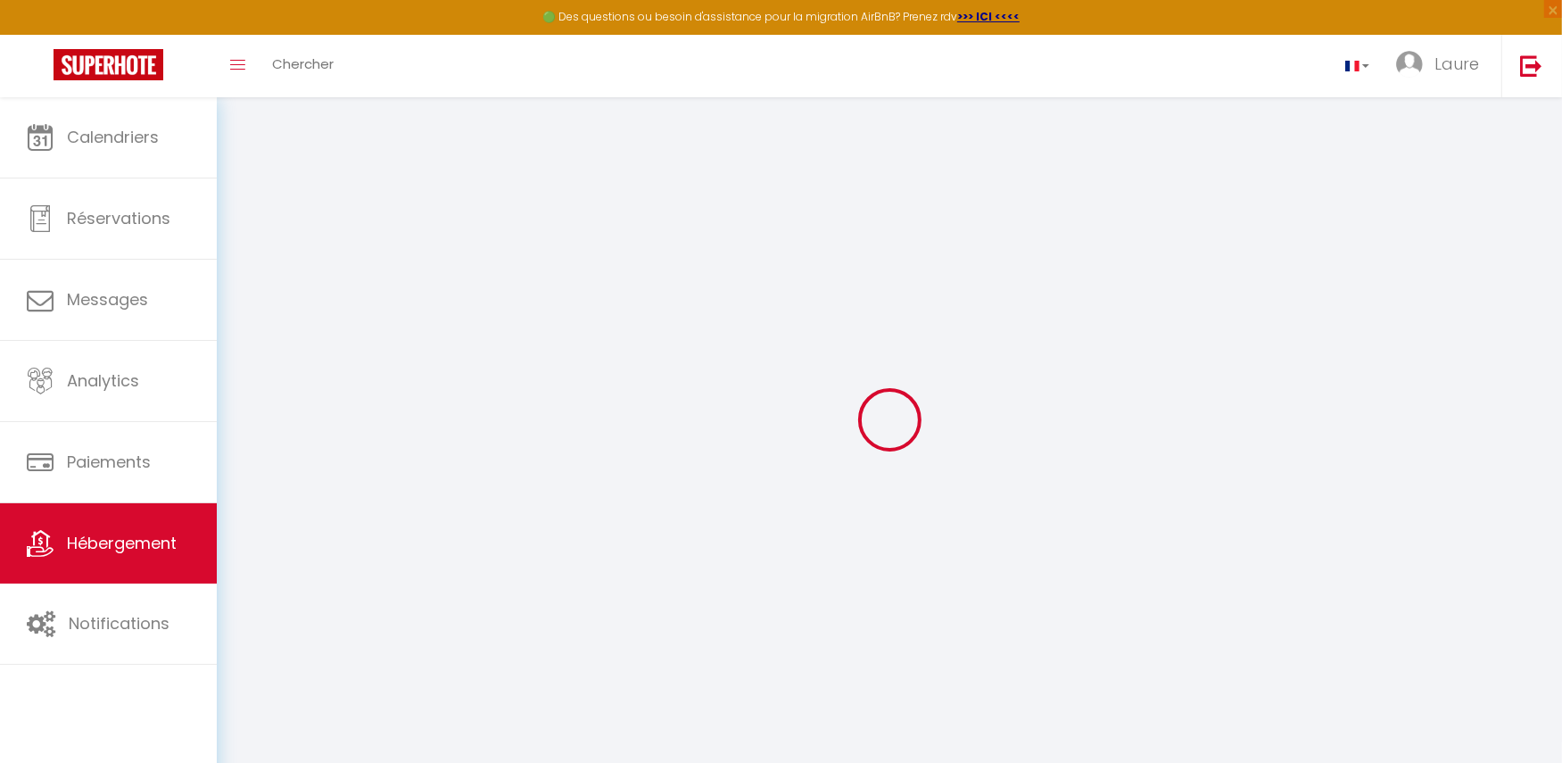
type input "52"
type input "0"
type input "30"
select select
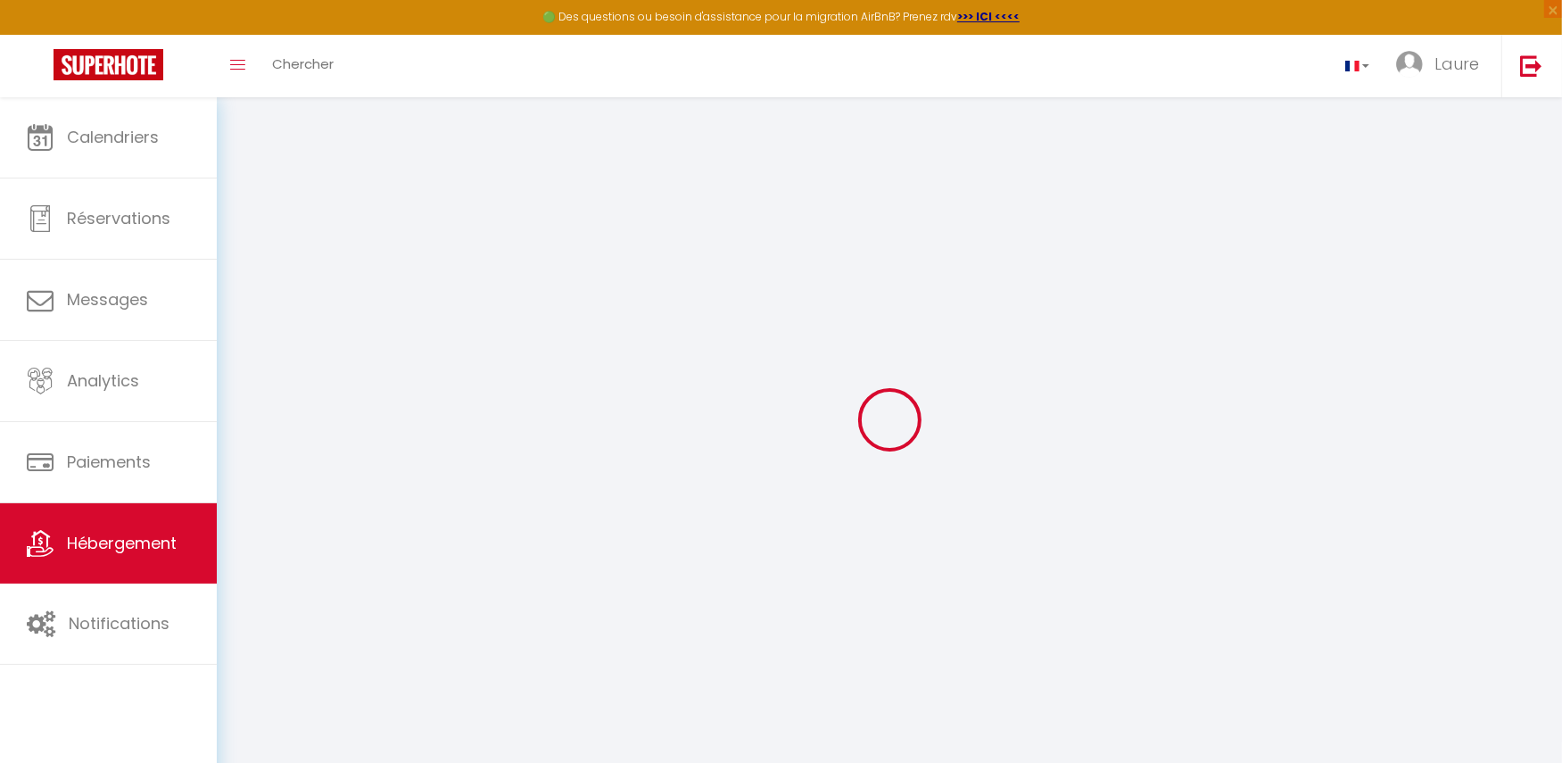
select select
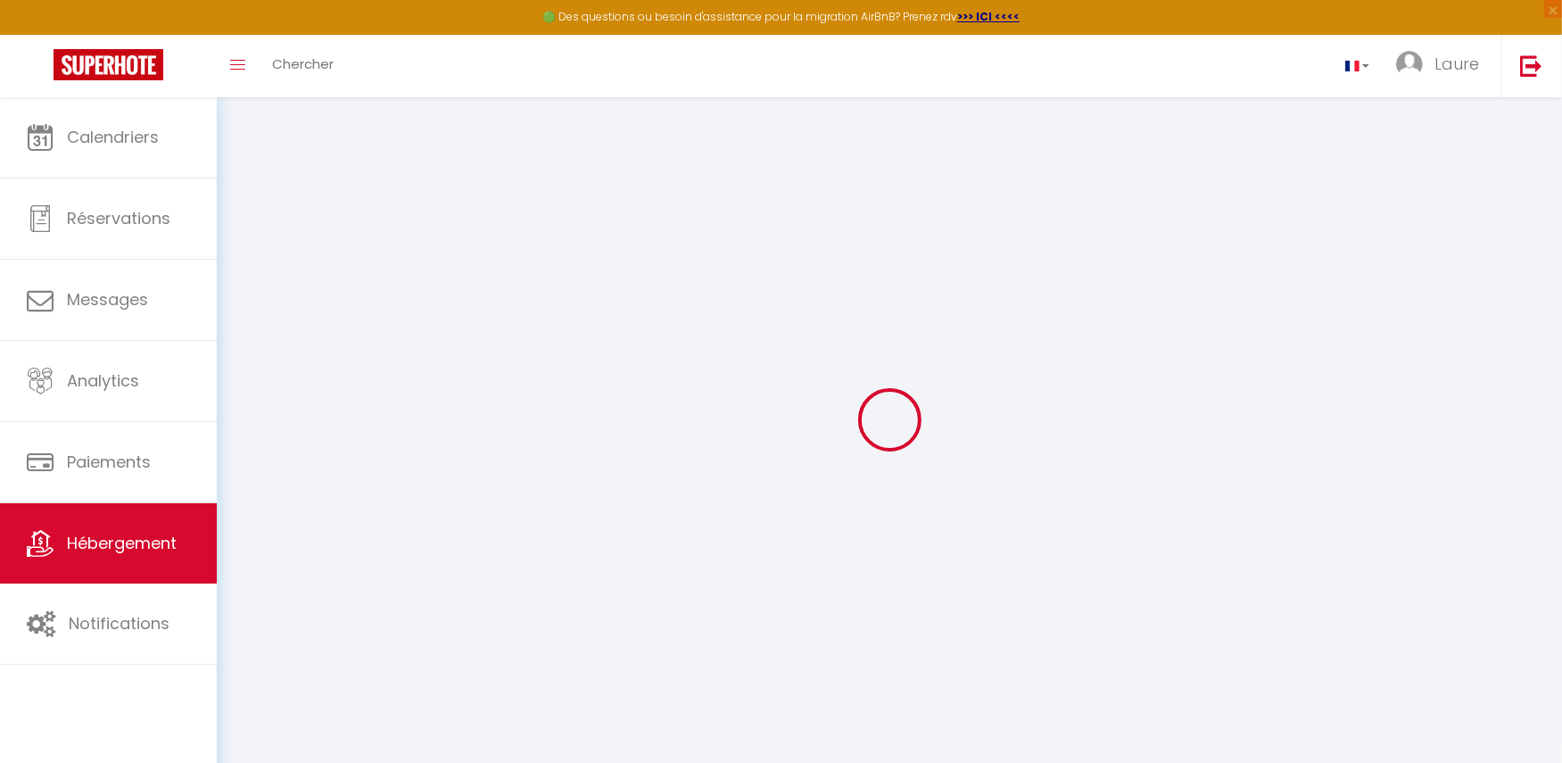
select select
checkbox input "false"
checkbox input "true"
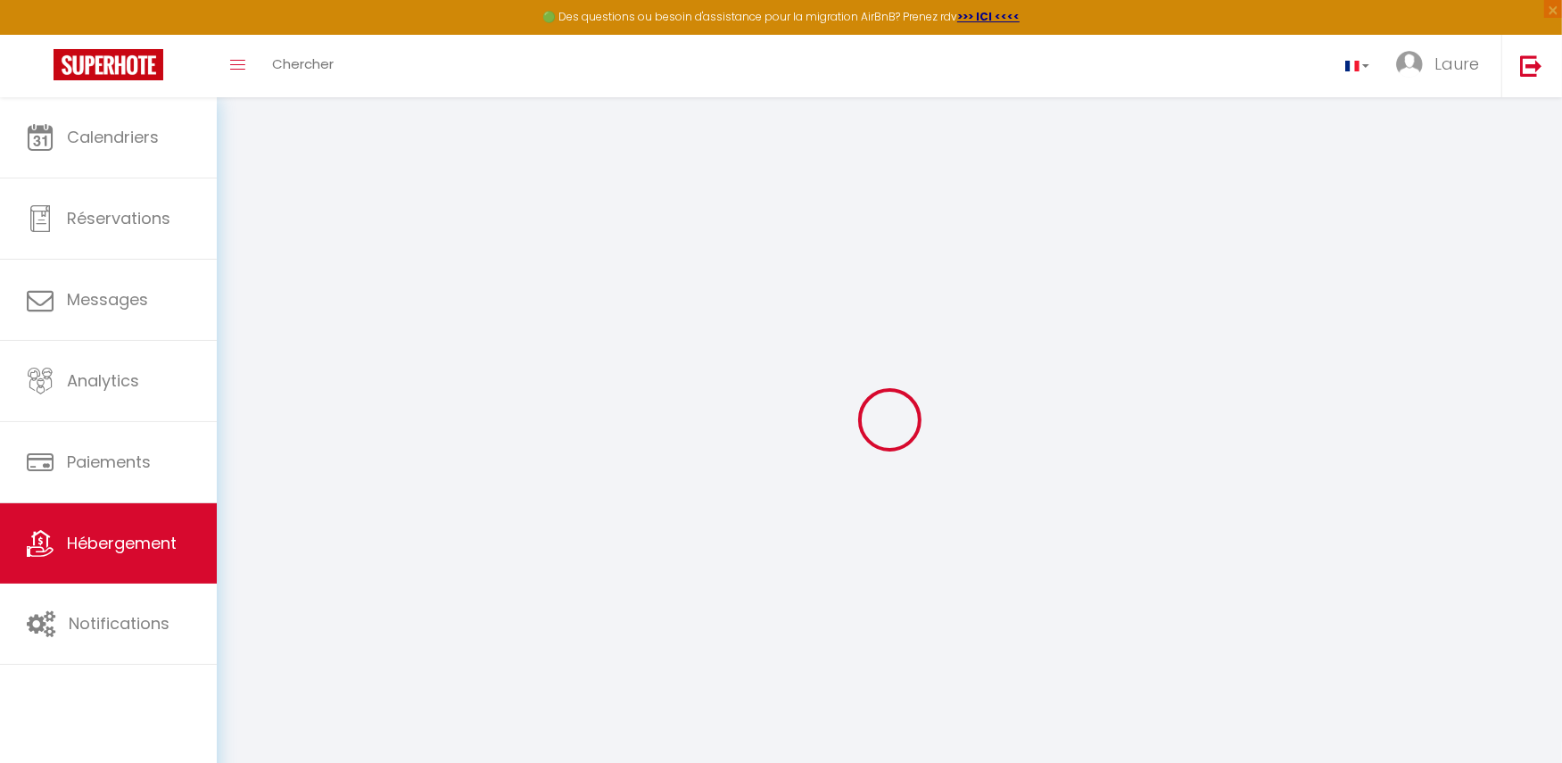
select select
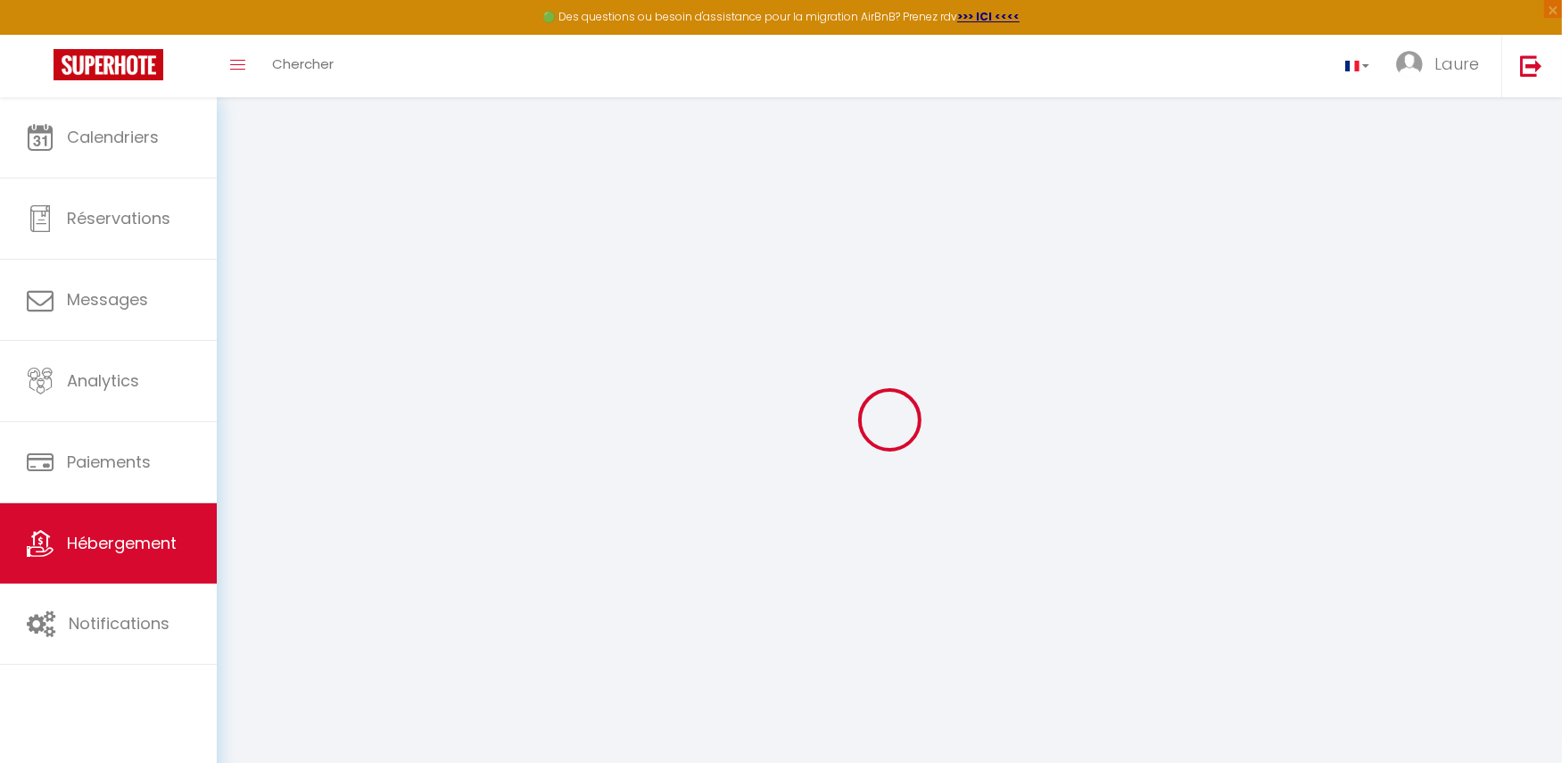
select select
checkbox input "false"
checkbox input "true"
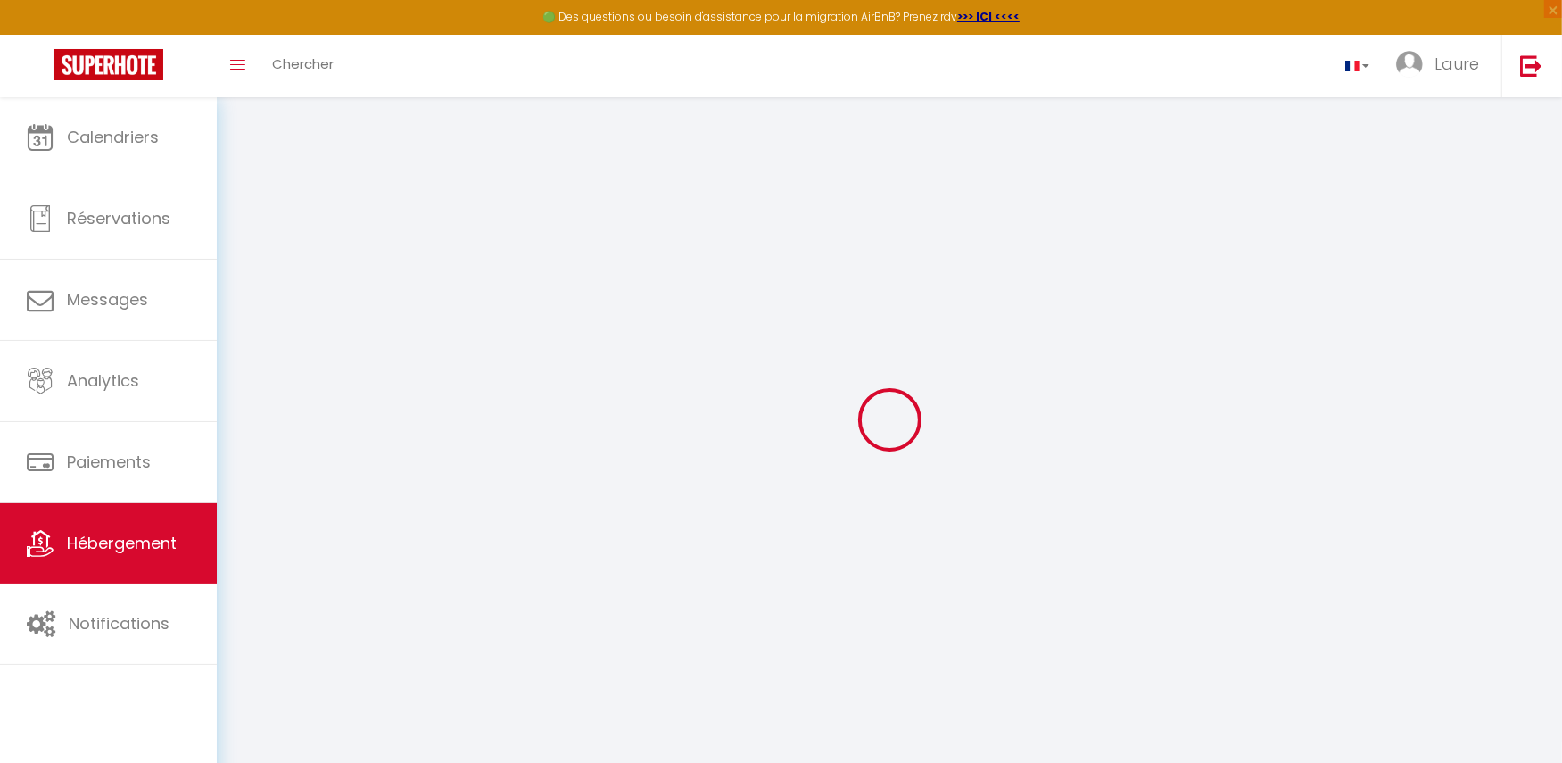
checkbox input "true"
select select
checkbox input "false"
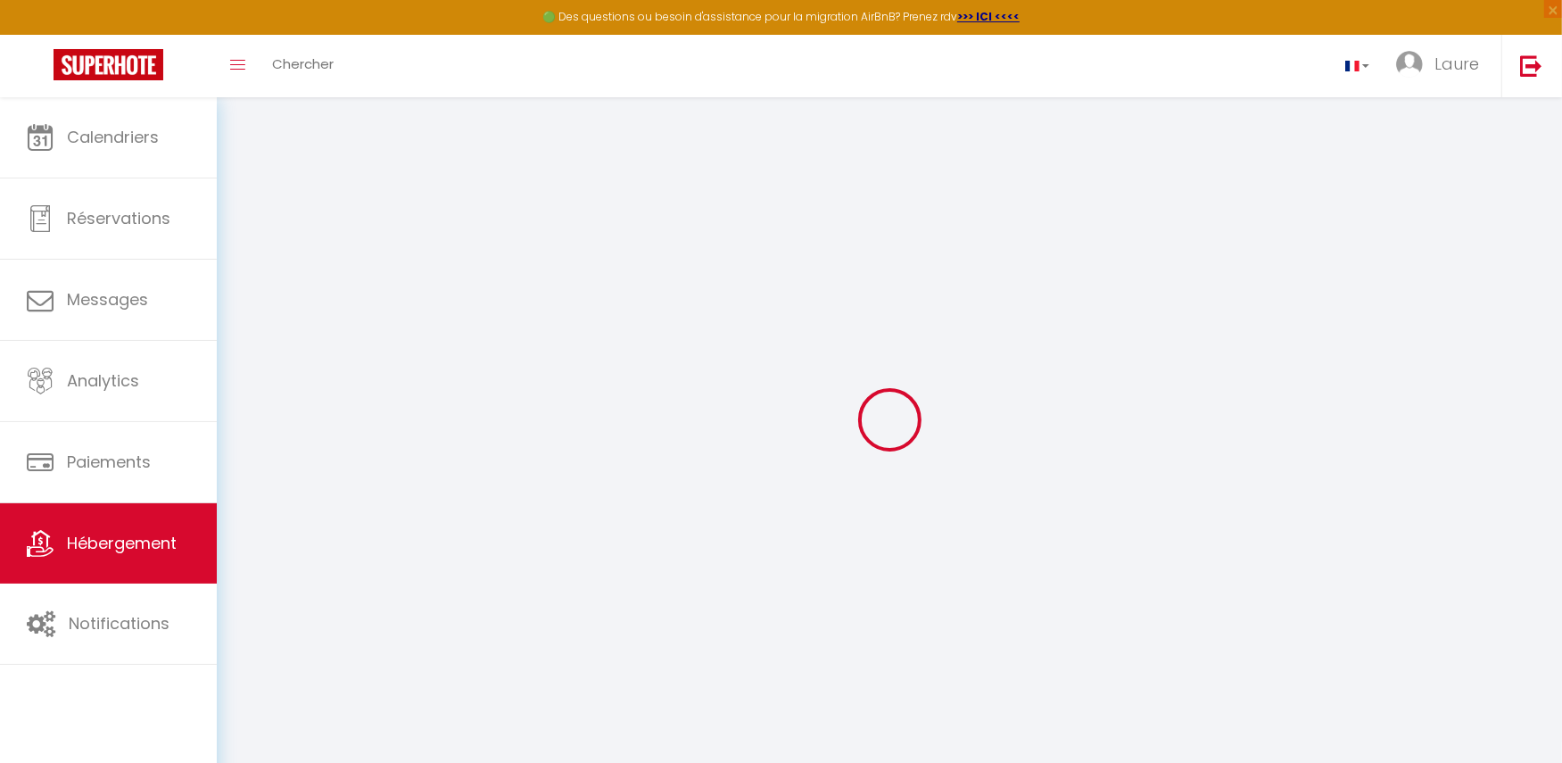
checkbox input "true"
select select
select select "14:00"
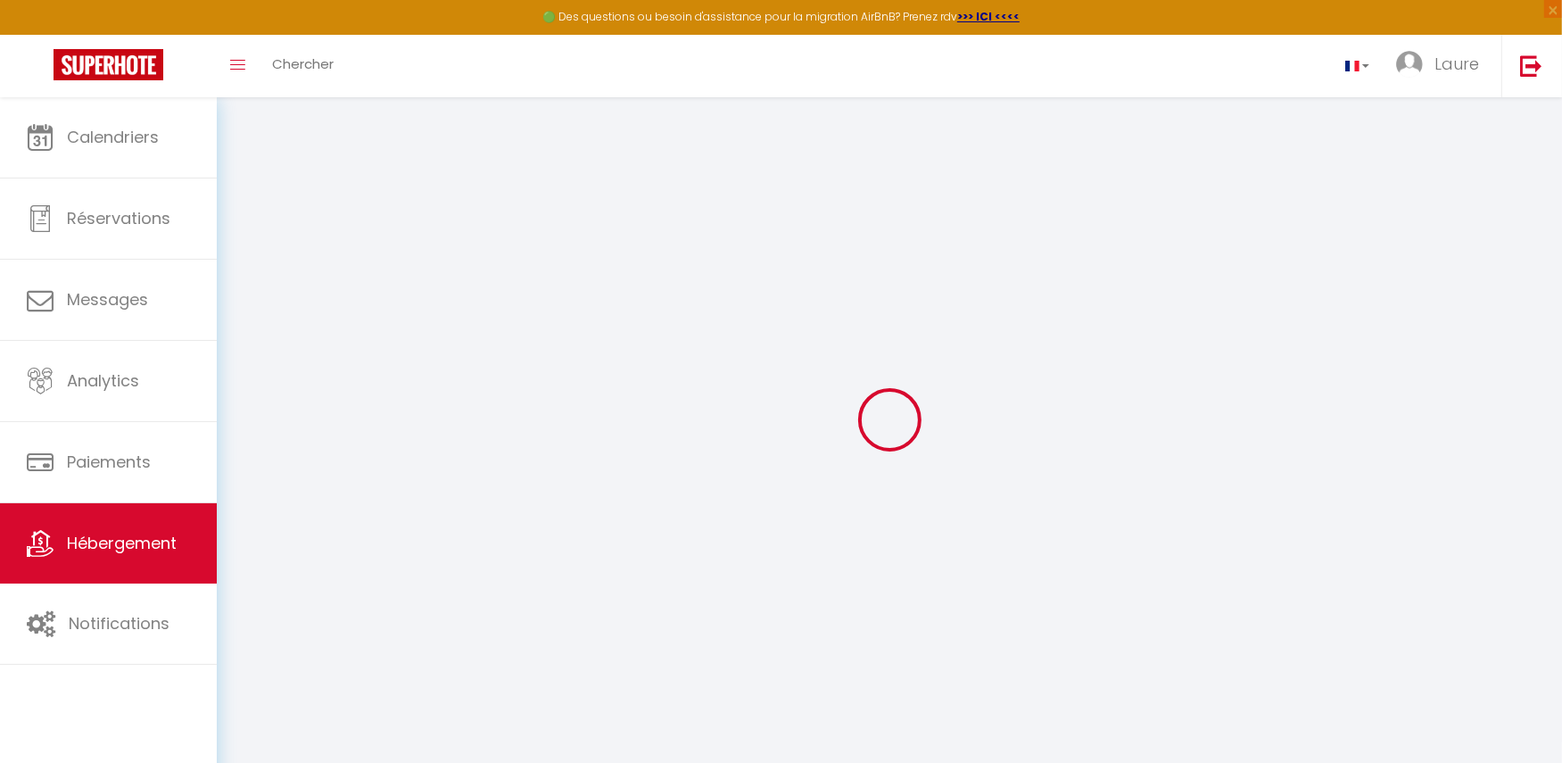
select select "20:00"
select select "10:00"
select select "30"
select select "120"
select select "22:00"
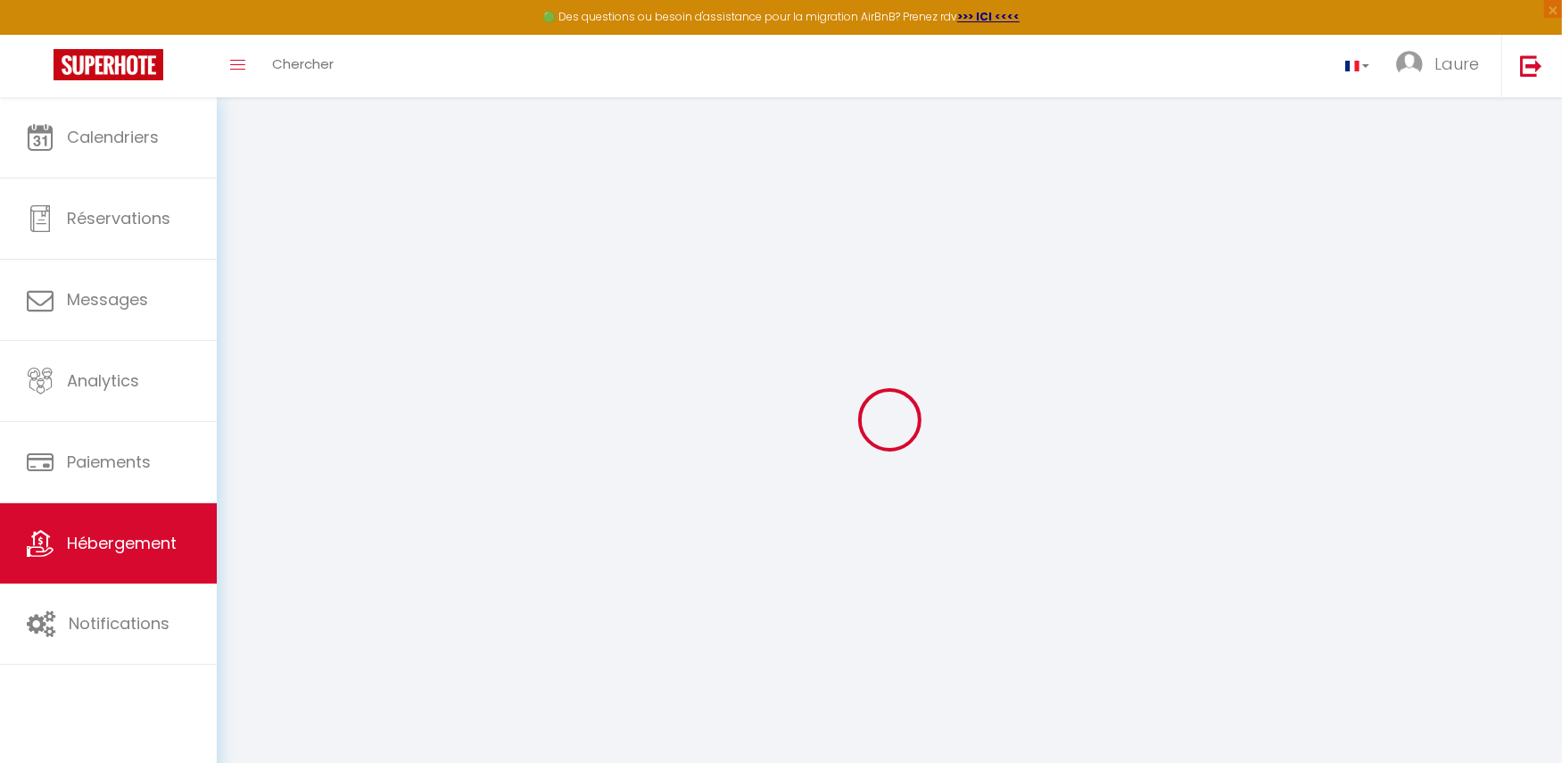
select select
checkbox input "false"
checkbox input "true"
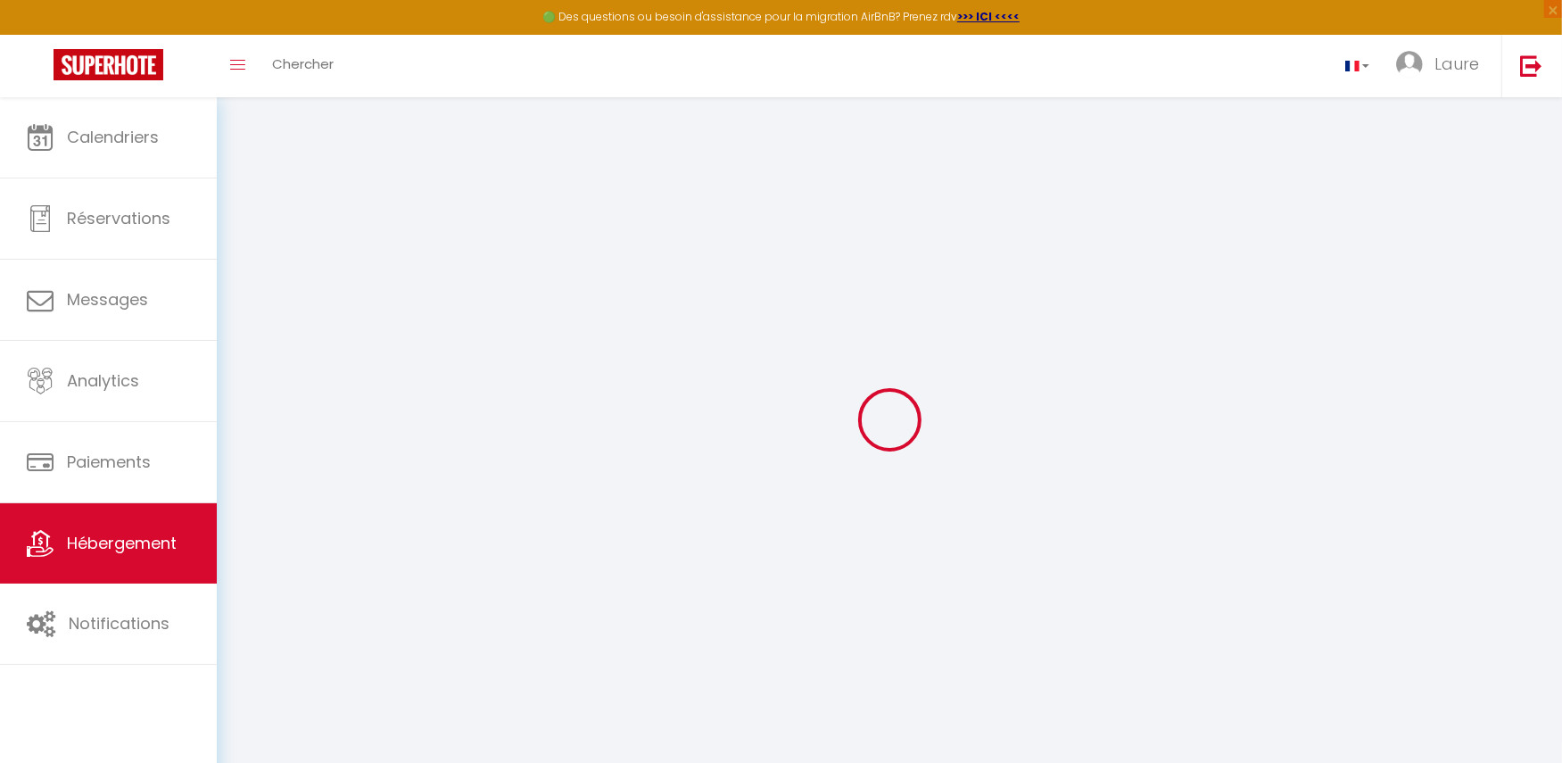
select select
checkbox input "false"
checkbox input "true"
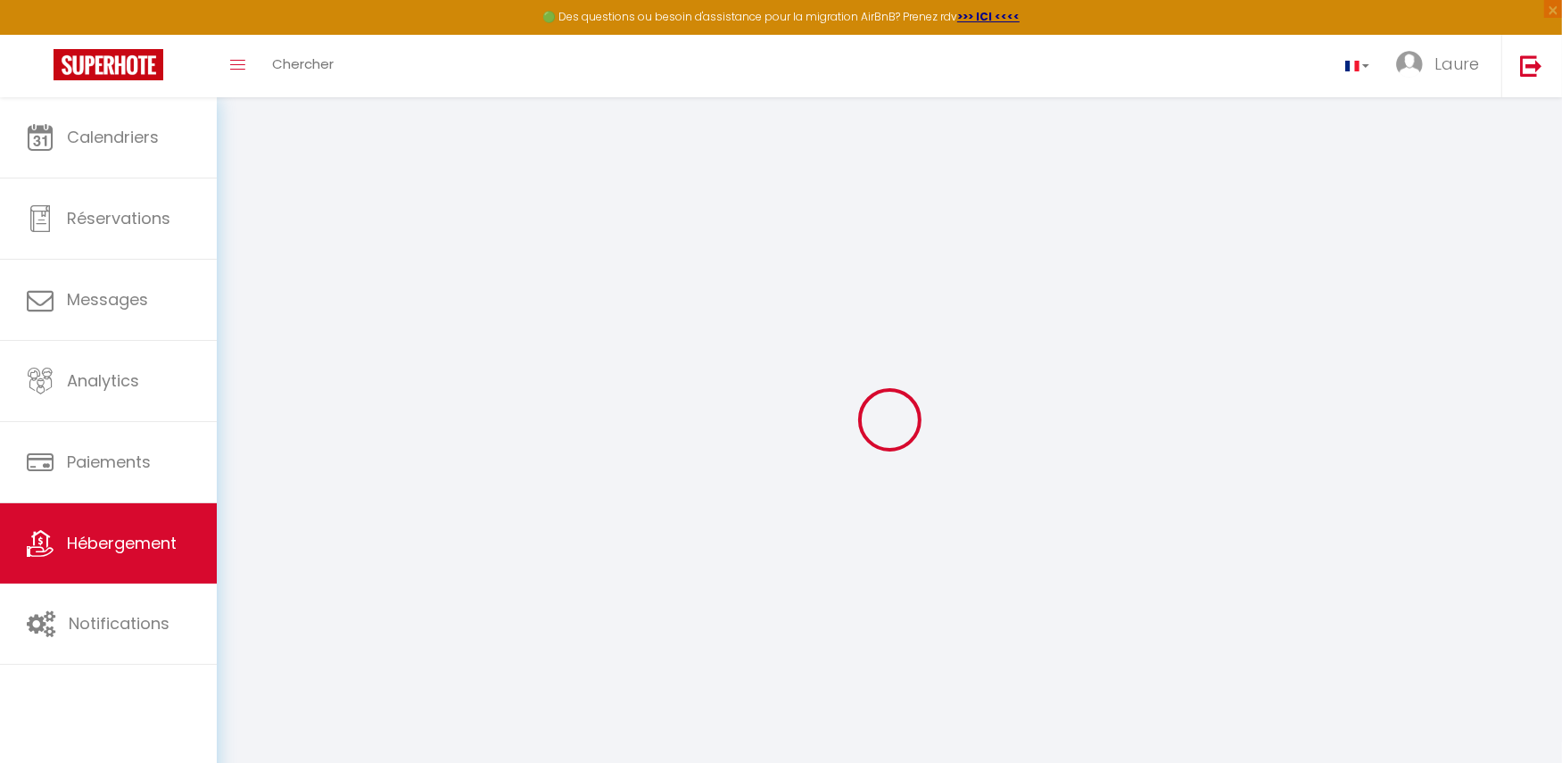
checkbox input "true"
select select
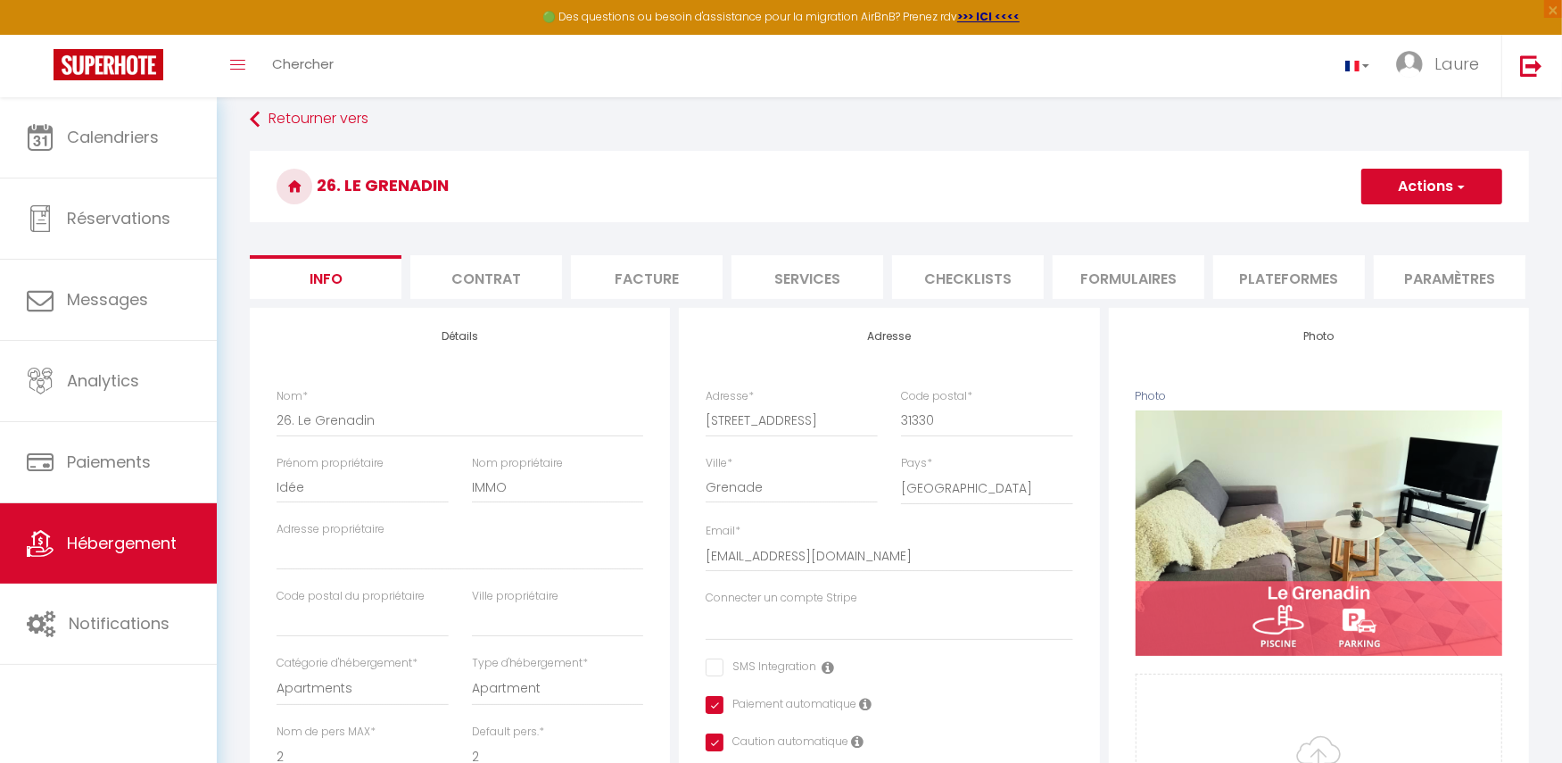
scroll to position [20, 0]
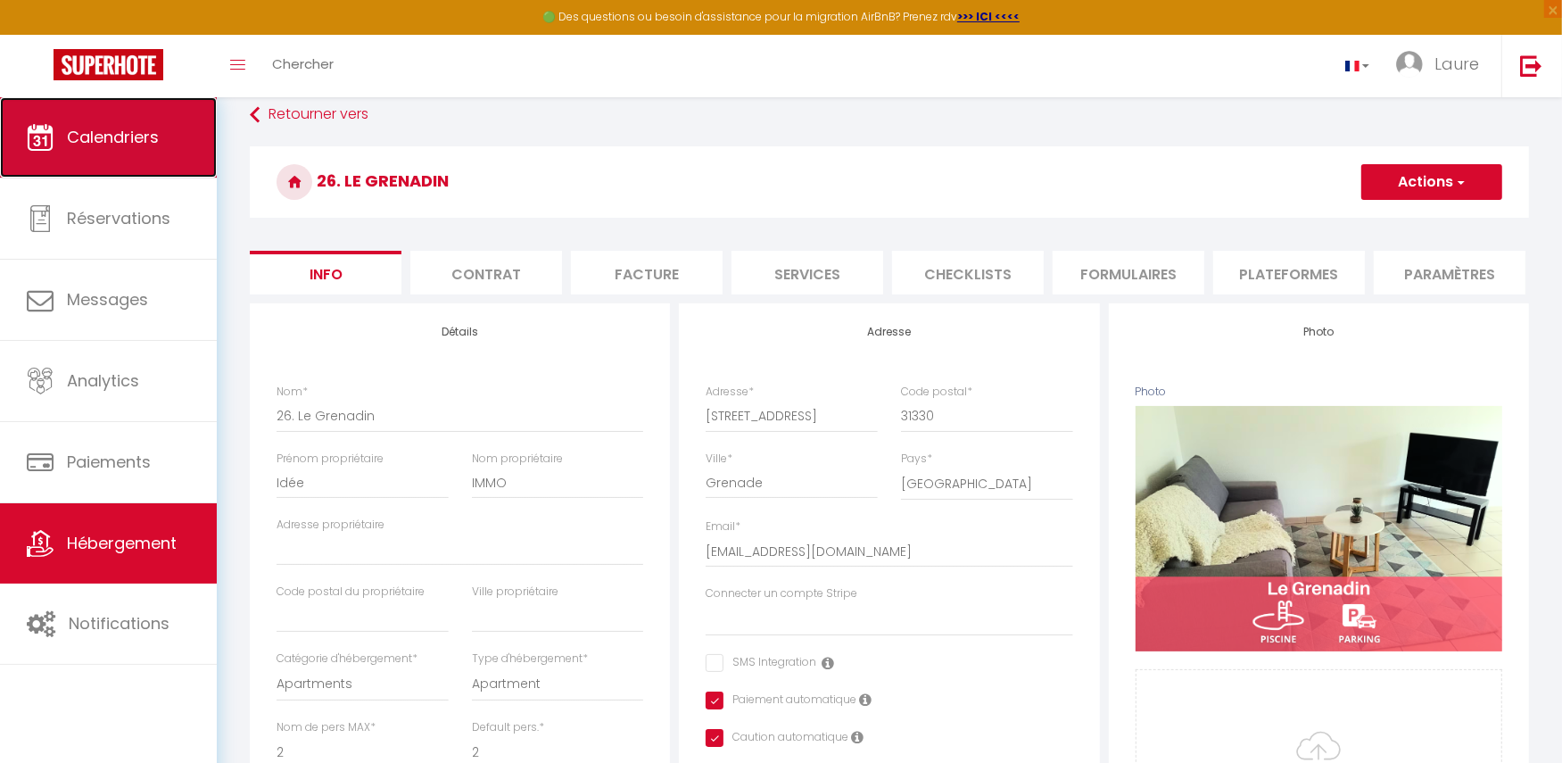
click at [105, 135] on span "Calendriers" at bounding box center [113, 137] width 92 height 22
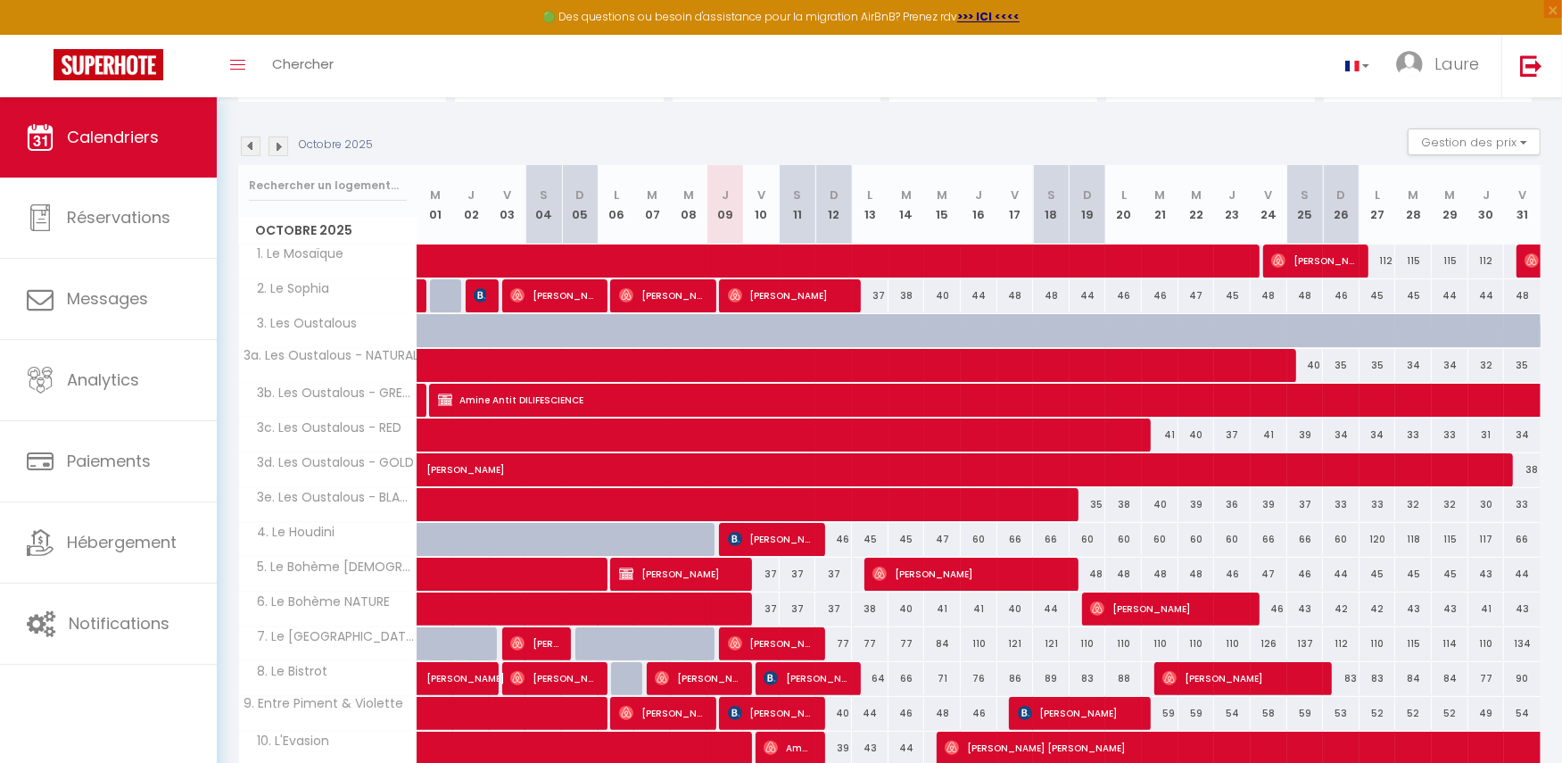
scroll to position [159, 0]
